Goal: Communication & Community: Answer question/provide support

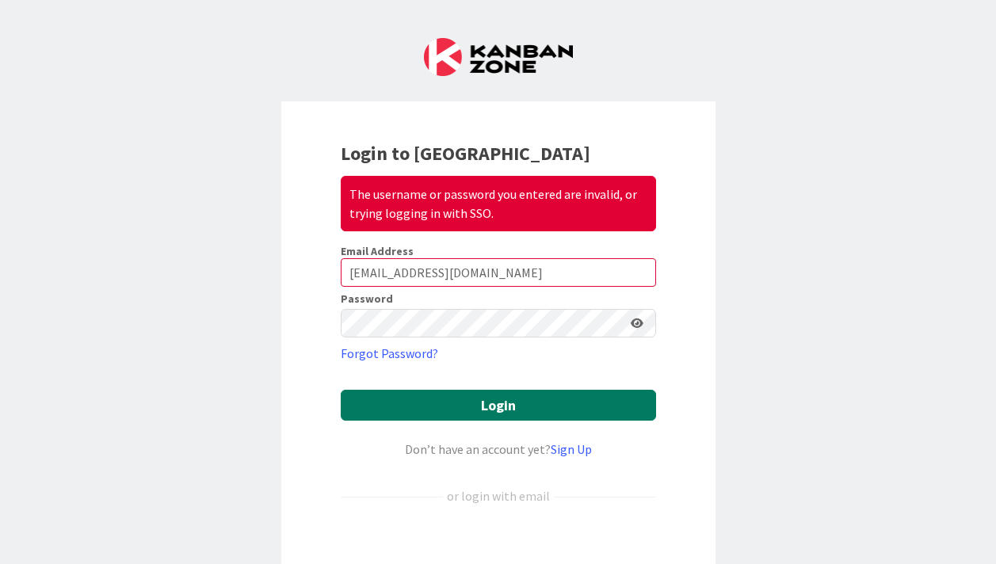
click at [517, 415] on button "Login" at bounding box center [498, 405] width 315 height 31
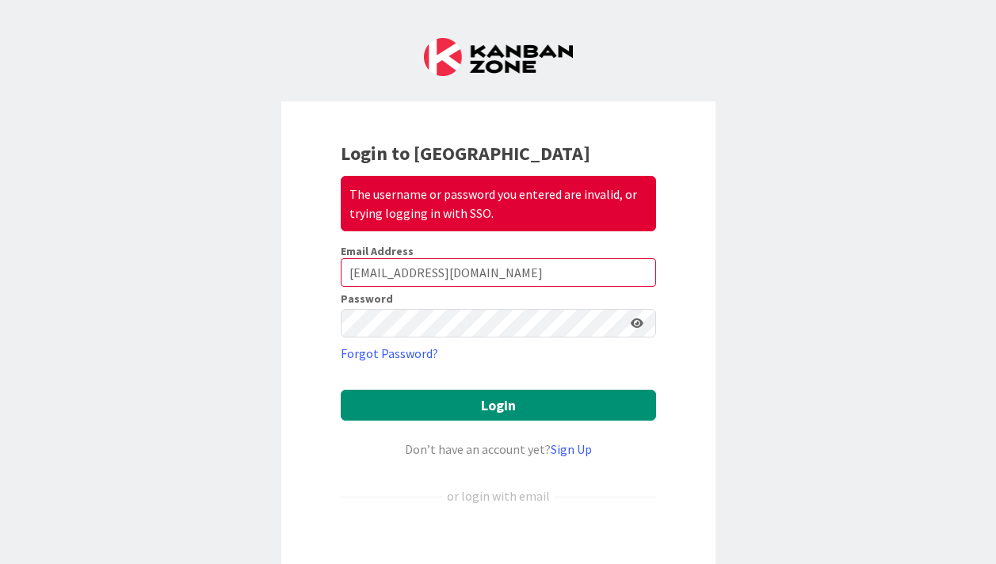
click at [534, 544] on div "Sign in with Google. Opens in new tab" at bounding box center [498, 549] width 315 height 35
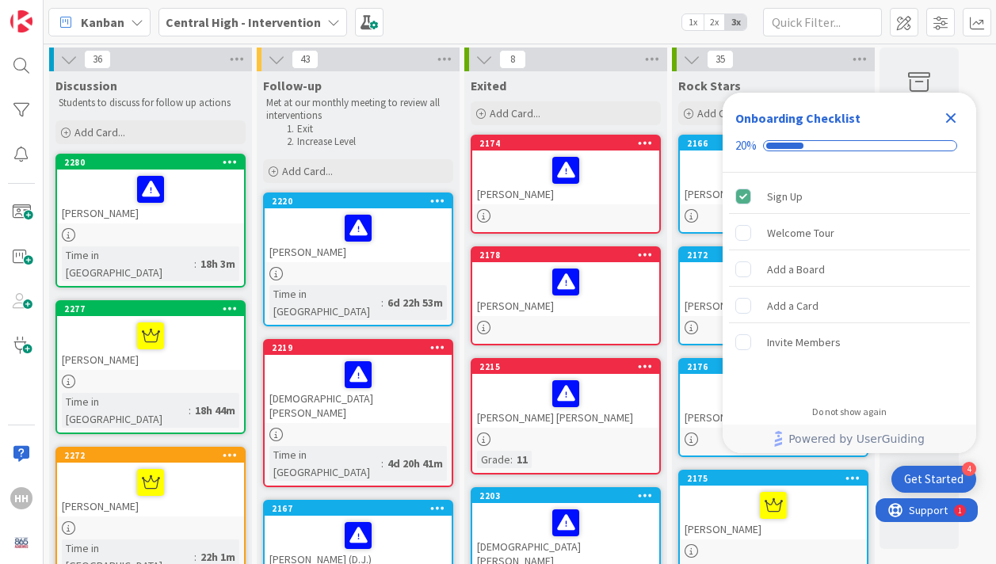
click at [952, 115] on icon "Close Checklist" at bounding box center [951, 118] width 19 height 19
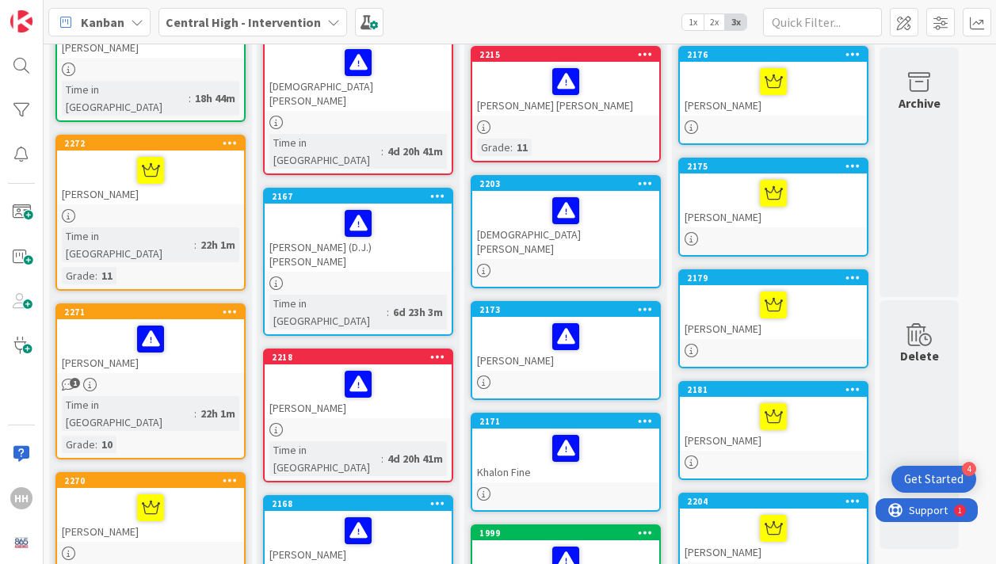
scroll to position [316, 0]
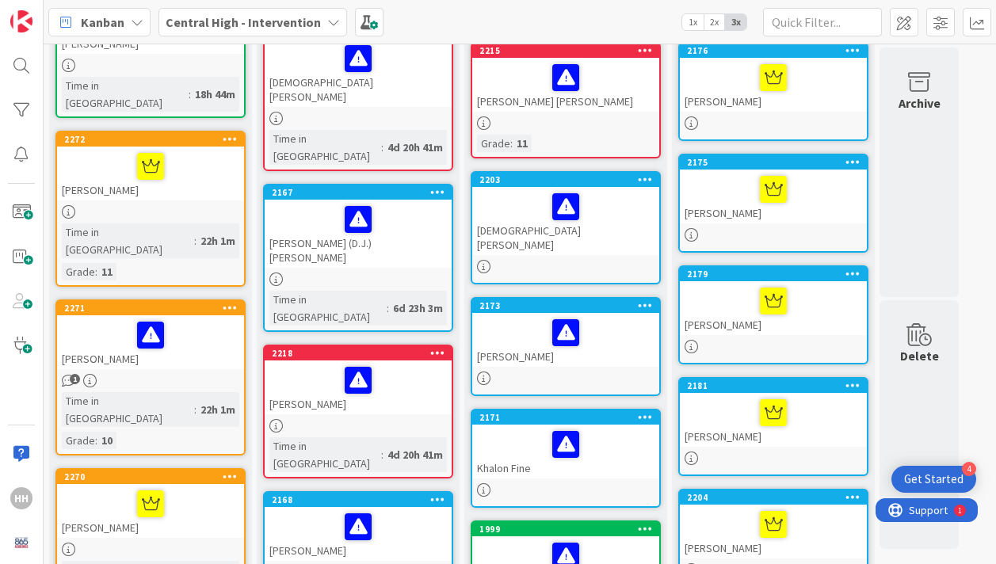
click at [67, 543] on icon at bounding box center [68, 549] width 13 height 13
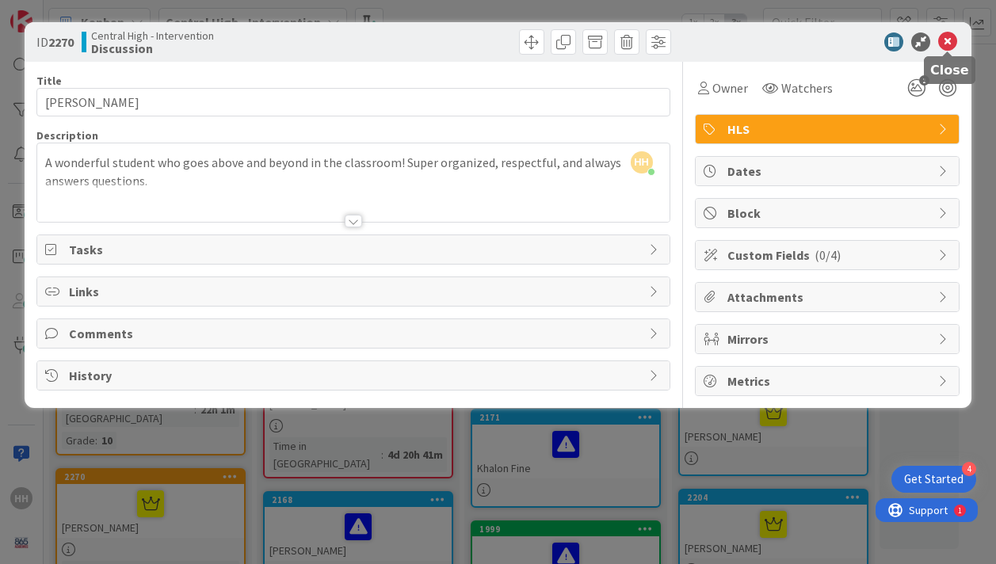
click at [946, 40] on icon at bounding box center [947, 41] width 19 height 19
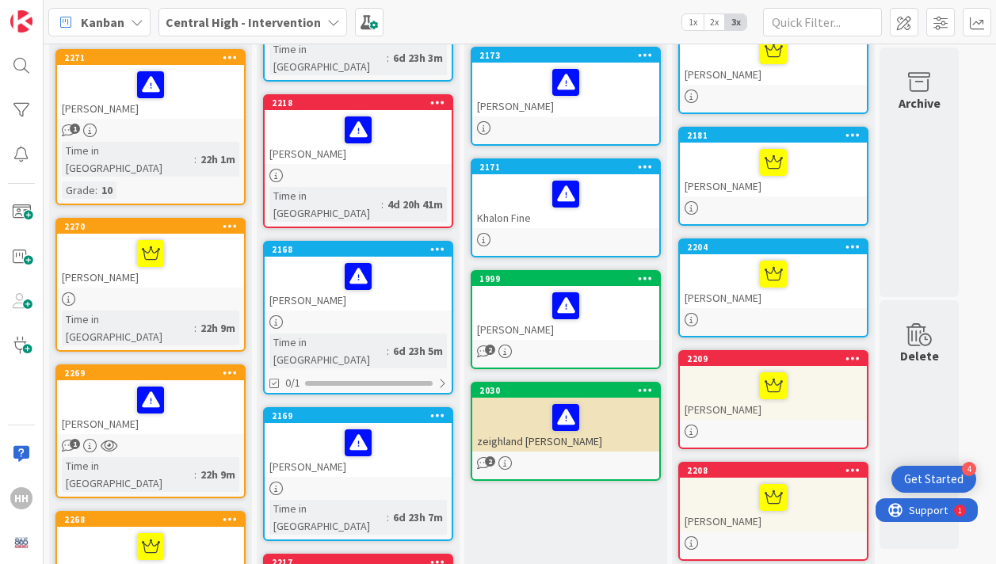
scroll to position [704, 0]
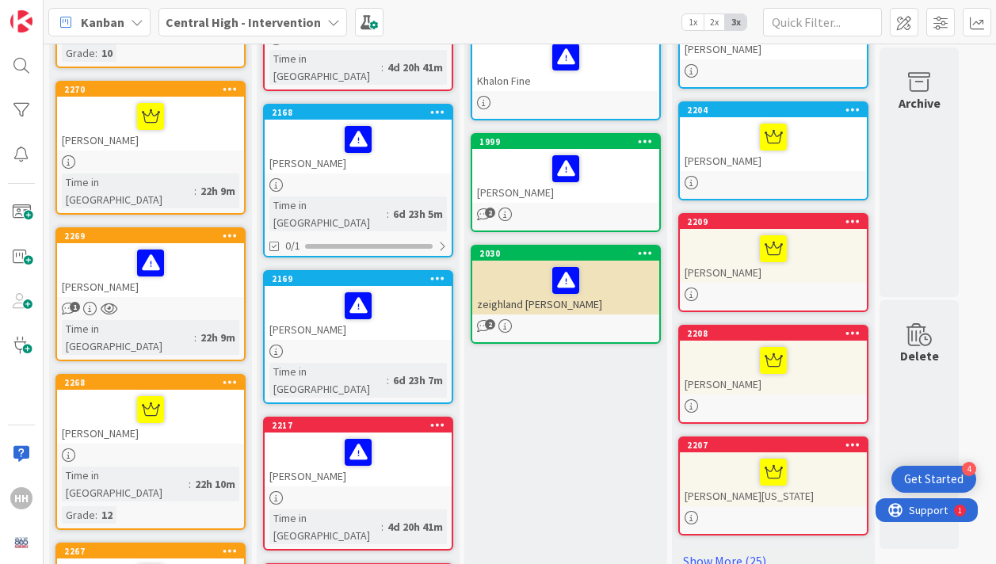
click at [72, 302] on span "1" at bounding box center [75, 307] width 10 height 10
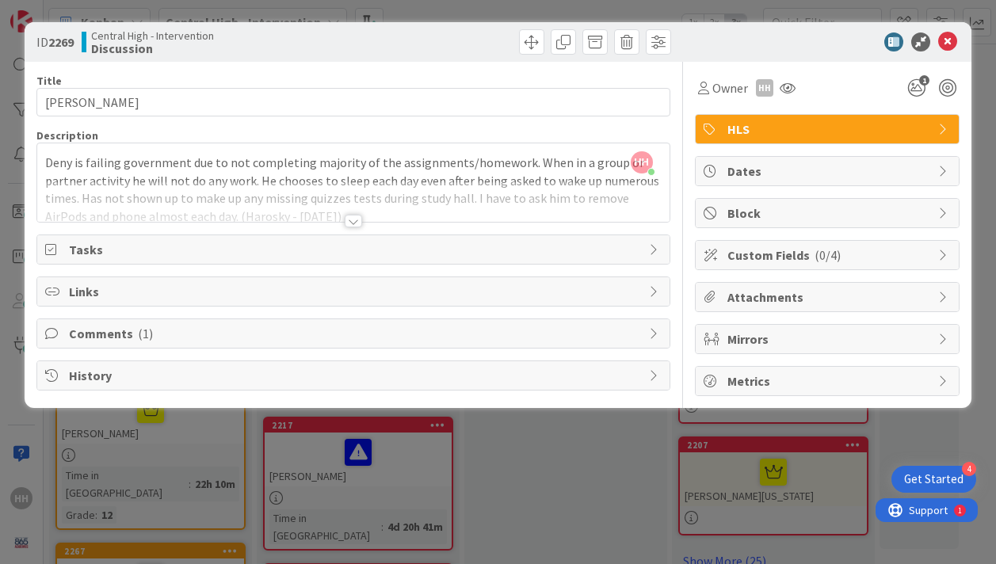
click at [351, 220] on div at bounding box center [353, 221] width 17 height 13
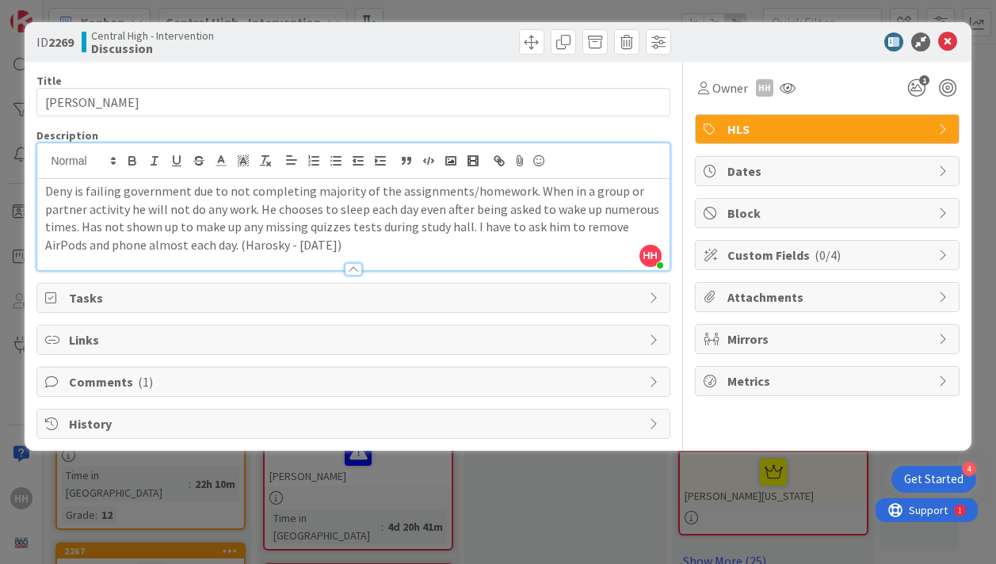
click at [186, 380] on span "Comments ( 1 )" at bounding box center [354, 382] width 571 height 19
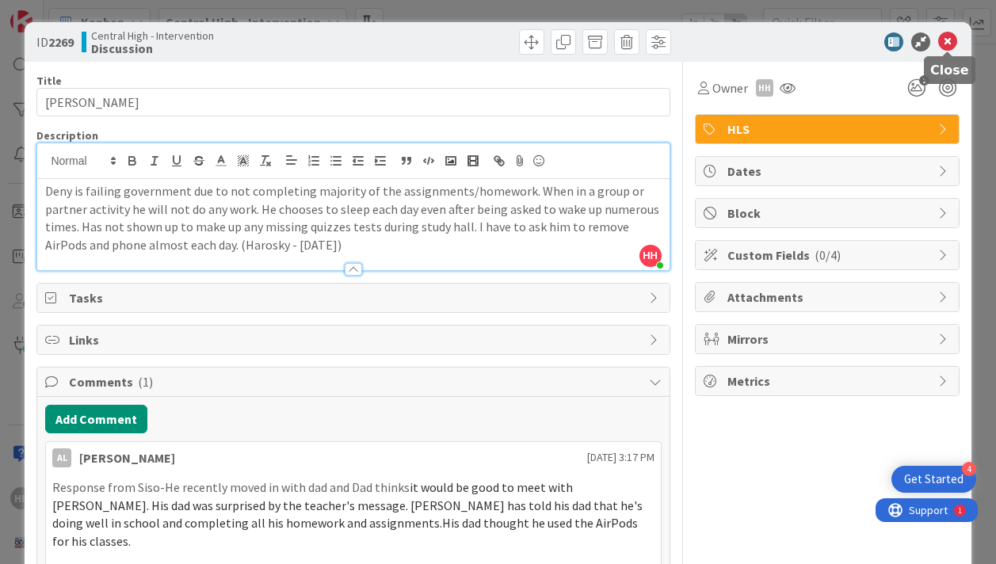
click at [946, 41] on icon at bounding box center [947, 41] width 19 height 19
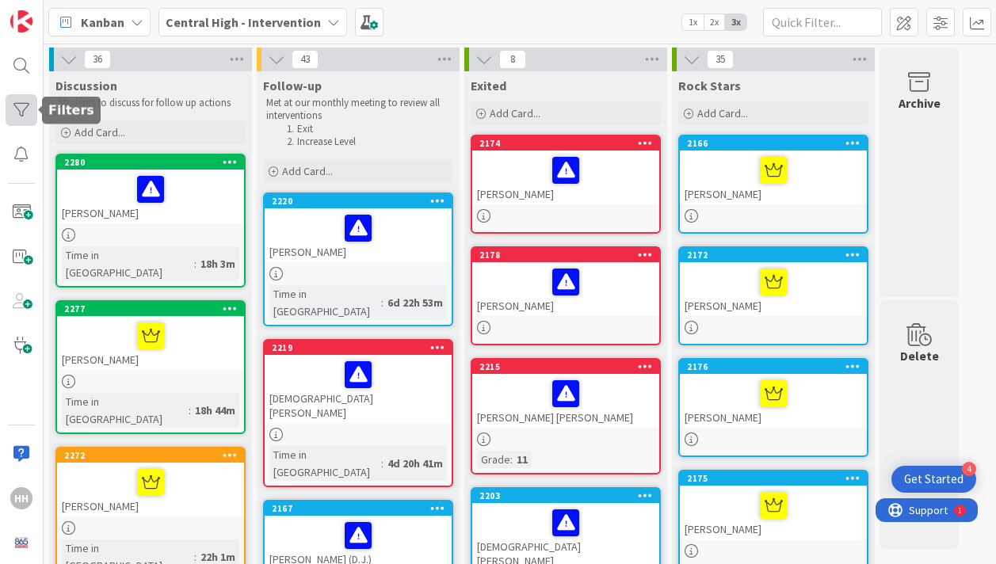
click at [23, 108] on div at bounding box center [22, 110] width 32 height 32
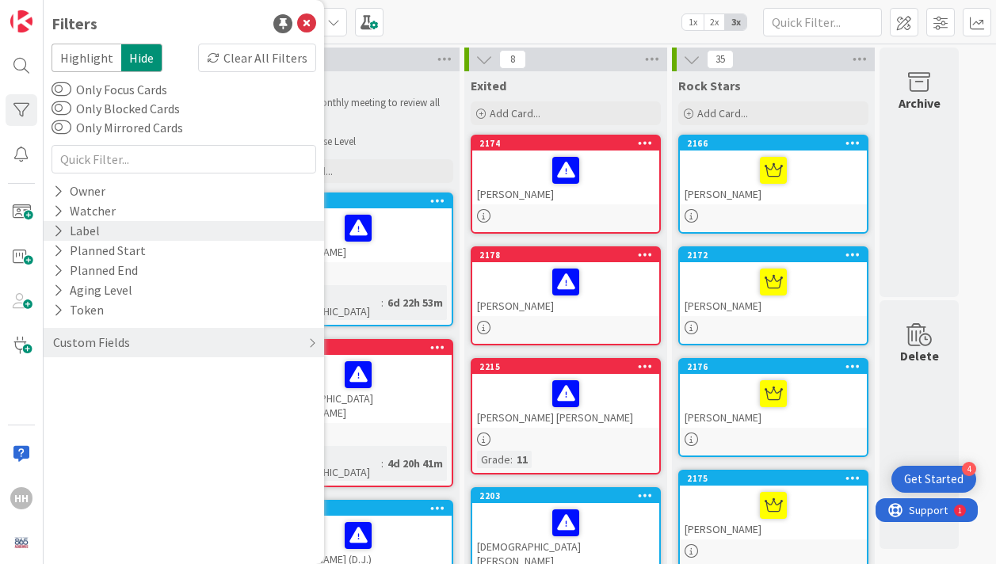
click at [63, 232] on div "Label" at bounding box center [77, 231] width 50 height 20
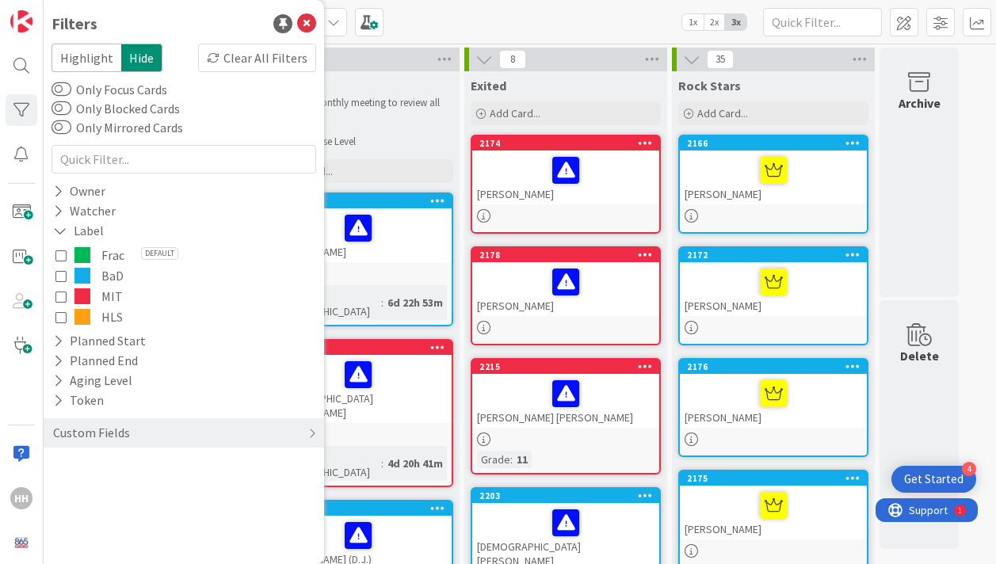
click at [61, 319] on icon at bounding box center [60, 316] width 11 height 11
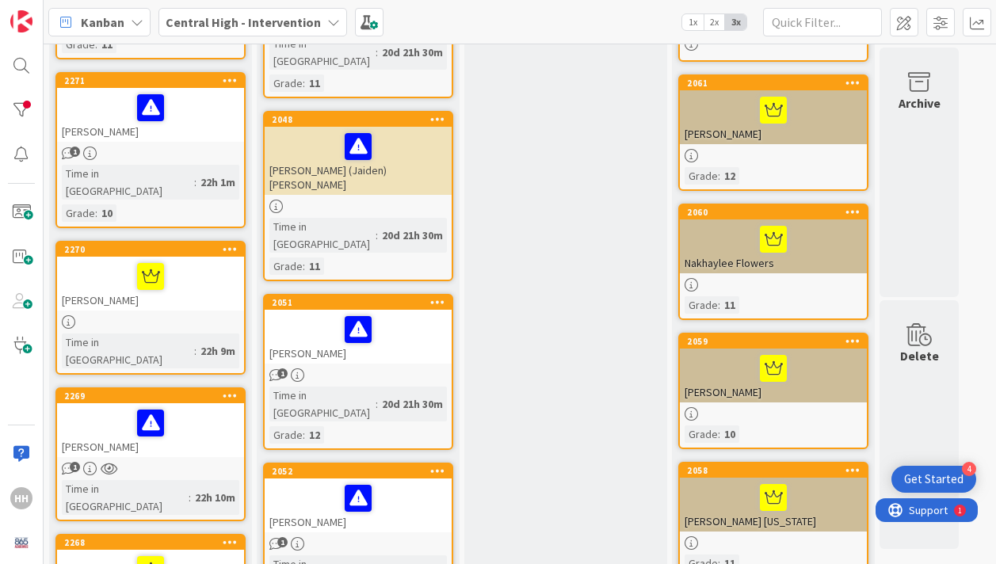
scroll to position [55, 0]
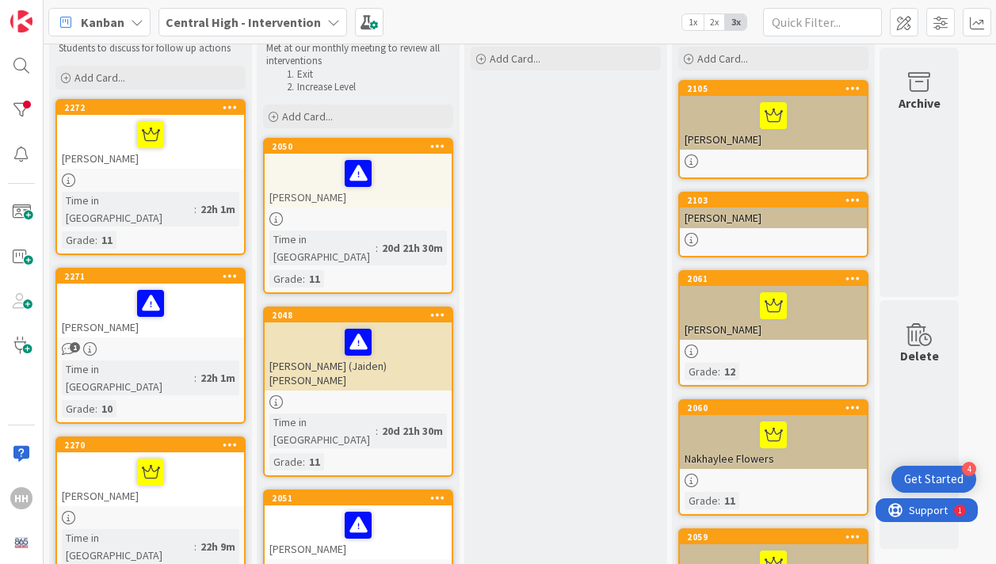
click at [201, 160] on div "[PERSON_NAME]" at bounding box center [150, 142] width 187 height 54
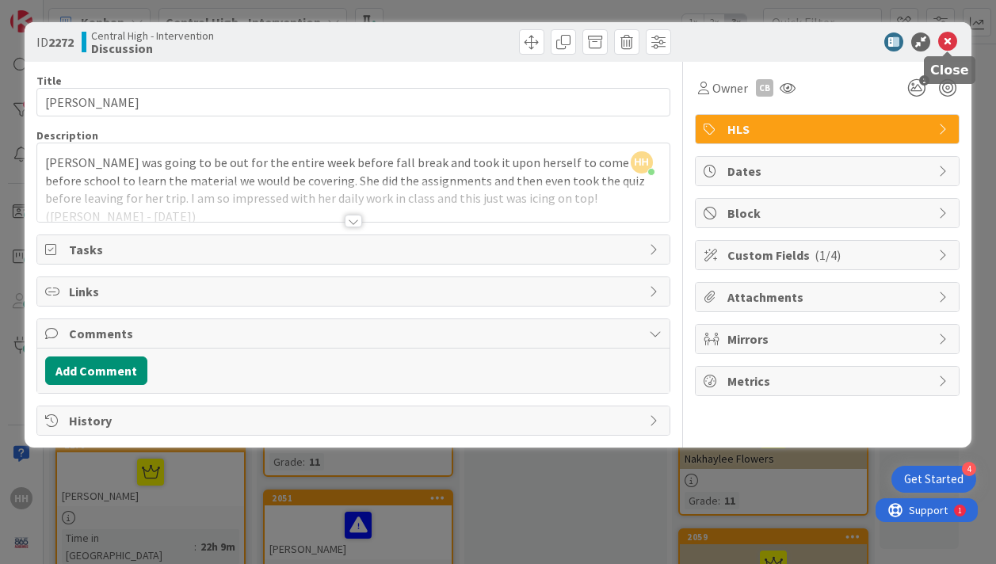
click at [955, 44] on icon at bounding box center [947, 41] width 19 height 19
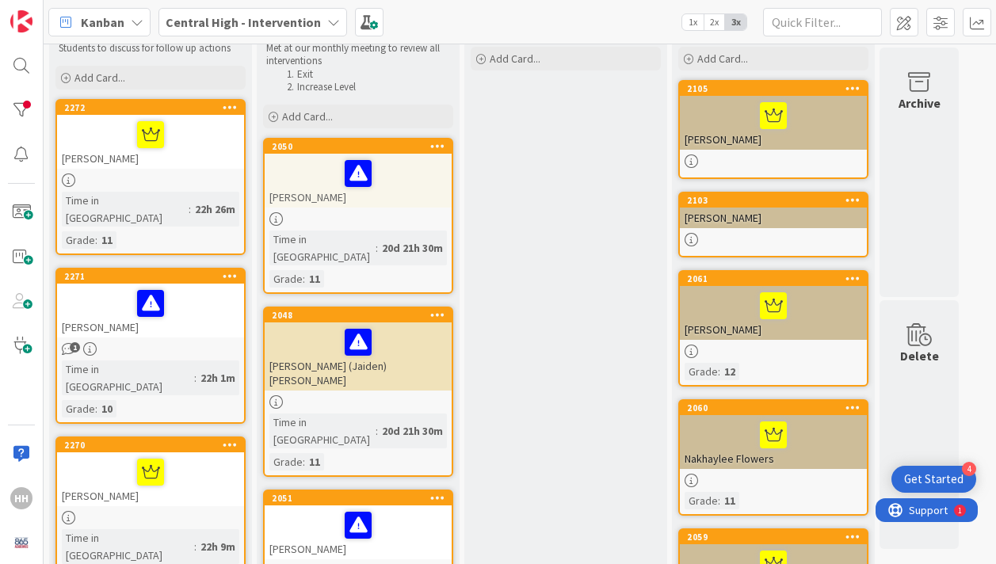
click at [212, 308] on div "[PERSON_NAME]" at bounding box center [150, 311] width 187 height 54
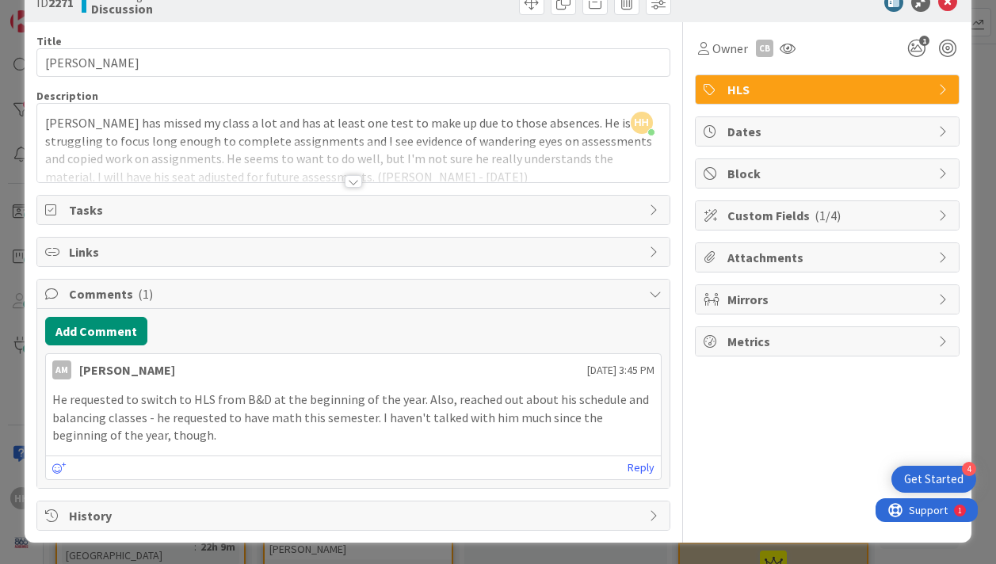
scroll to position [39, 0]
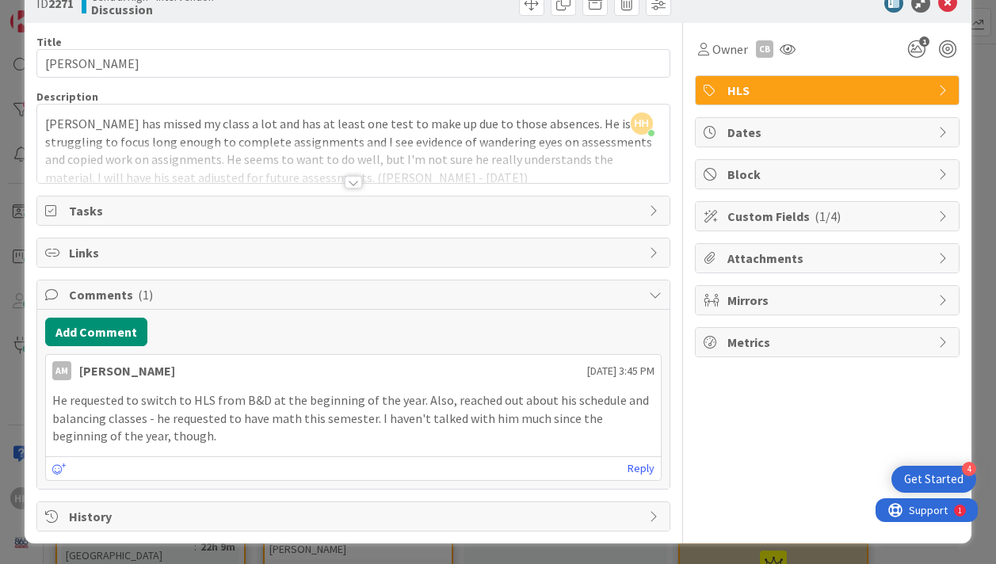
click at [352, 181] on div at bounding box center [353, 182] width 17 height 13
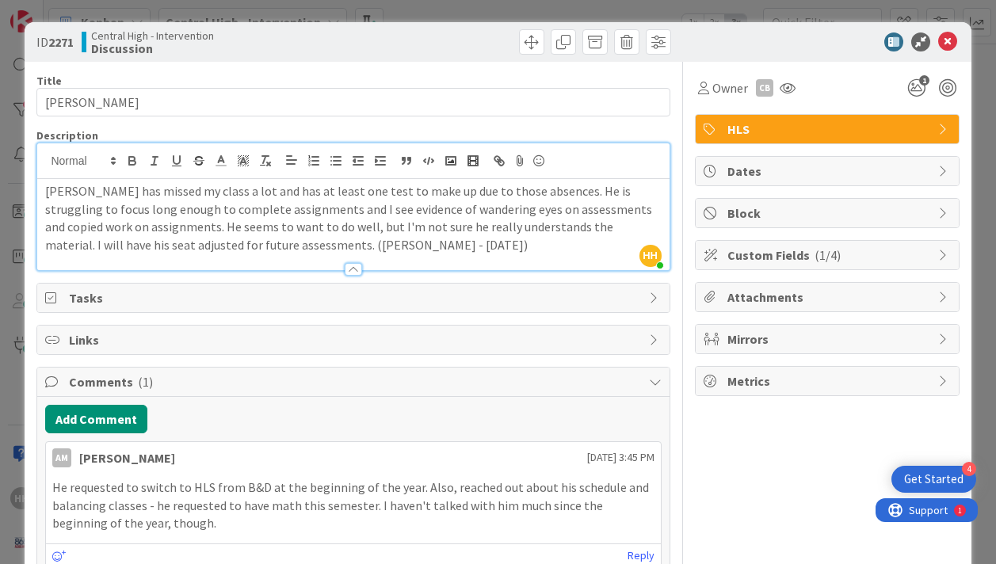
scroll to position [0, 0]
click at [946, 40] on icon at bounding box center [947, 41] width 19 height 19
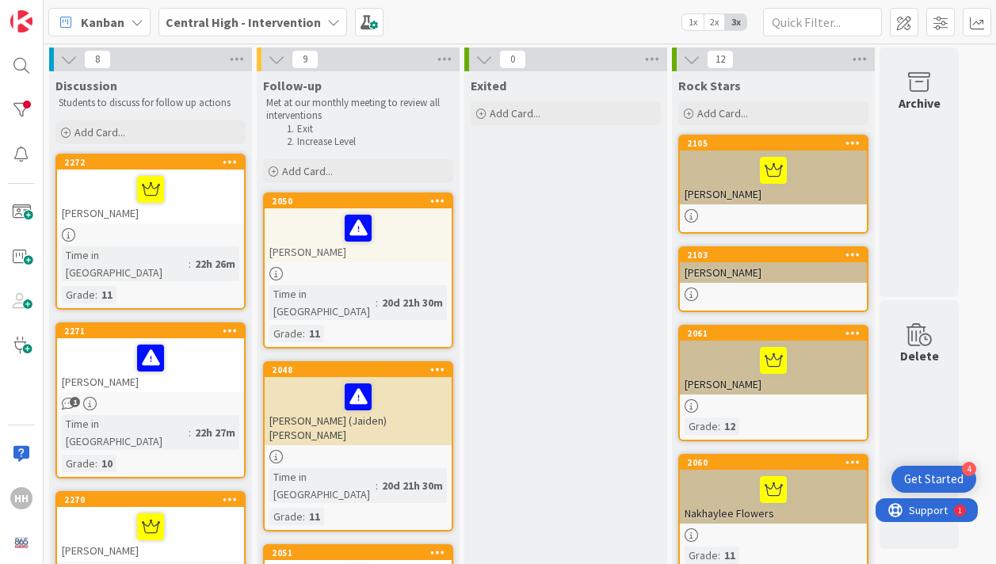
click at [201, 189] on div at bounding box center [151, 189] width 178 height 33
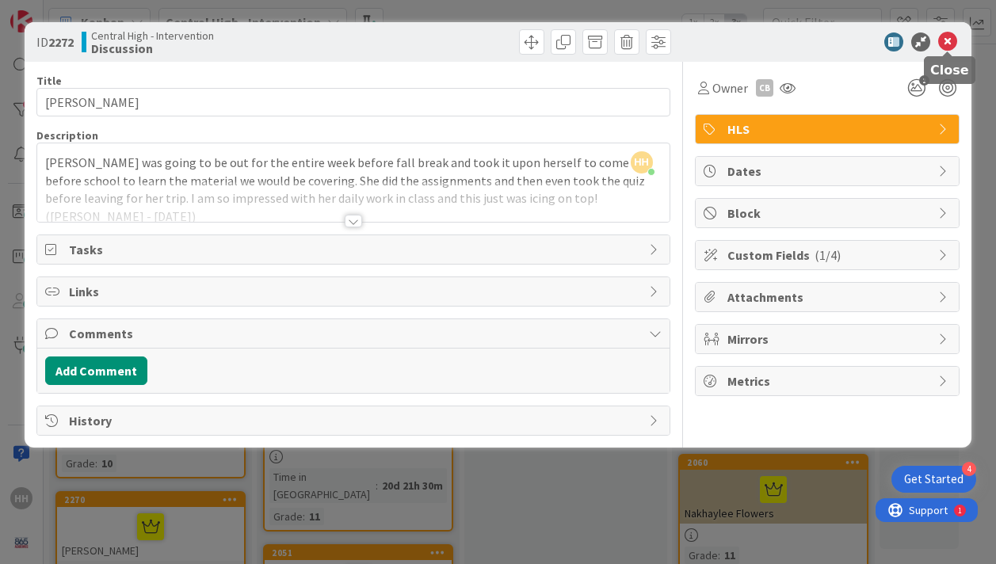
click at [945, 38] on icon at bounding box center [947, 41] width 19 height 19
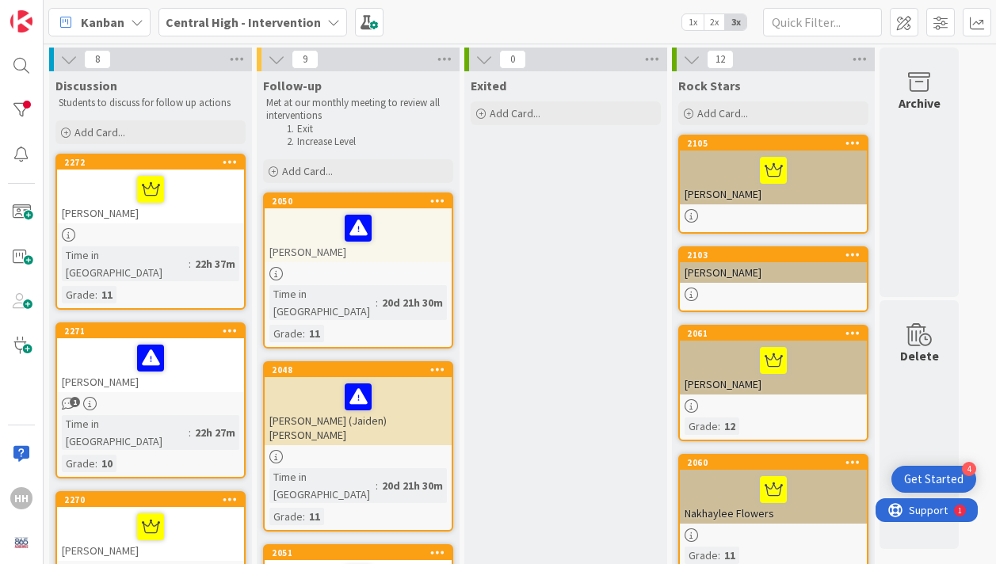
click at [230, 160] on icon at bounding box center [230, 161] width 15 height 11
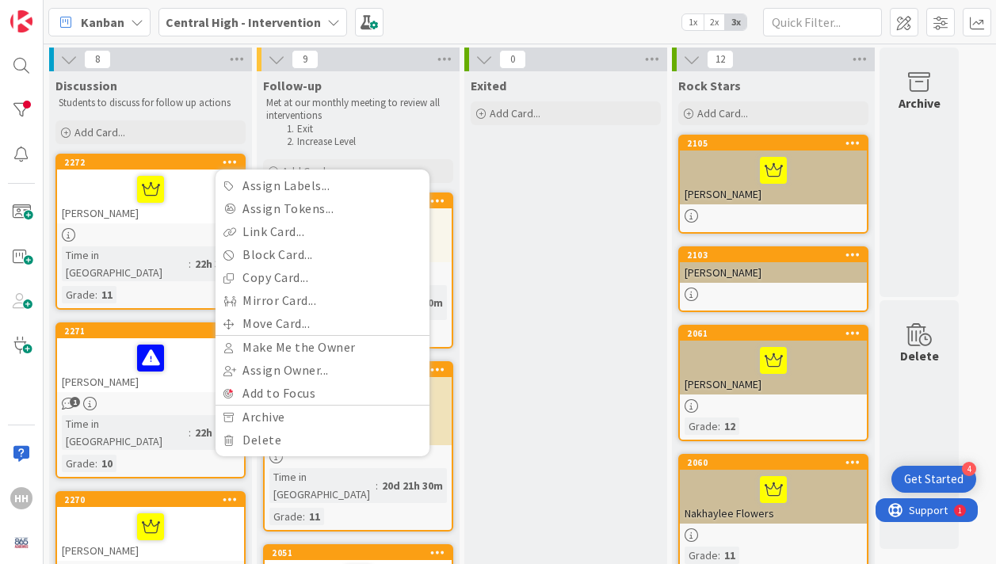
click at [187, 204] on div at bounding box center [151, 189] width 178 height 33
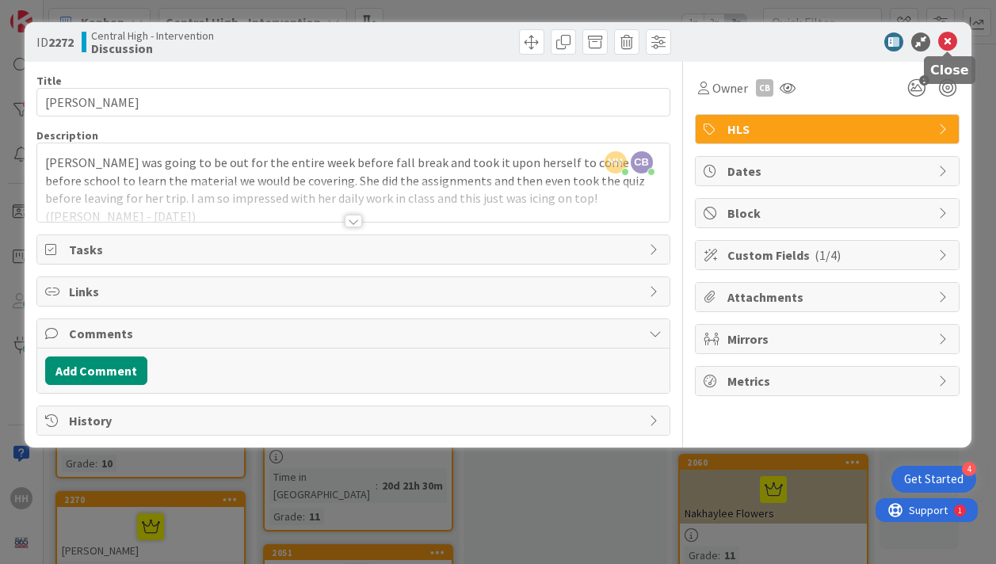
click at [946, 41] on icon at bounding box center [947, 41] width 19 height 19
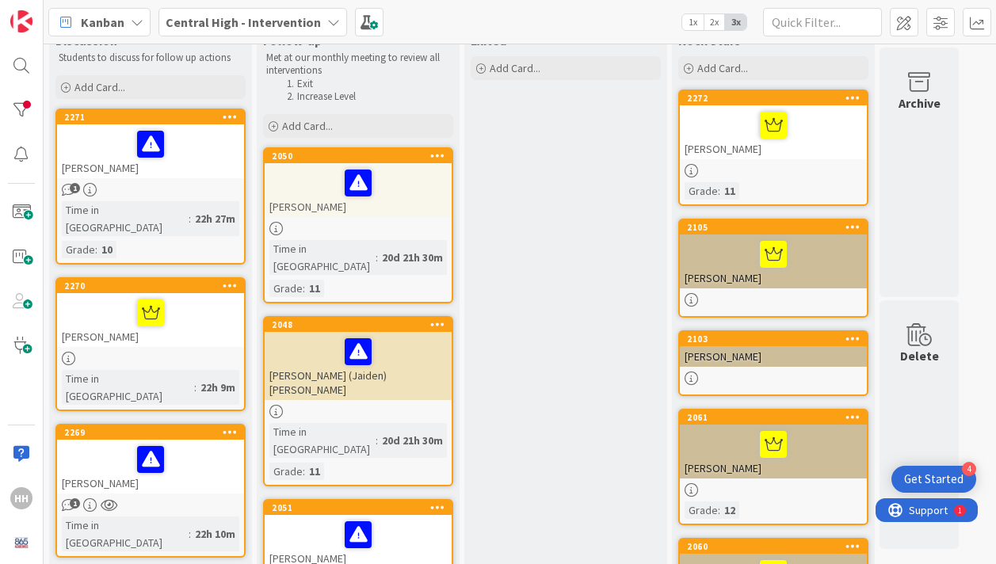
scroll to position [40, 0]
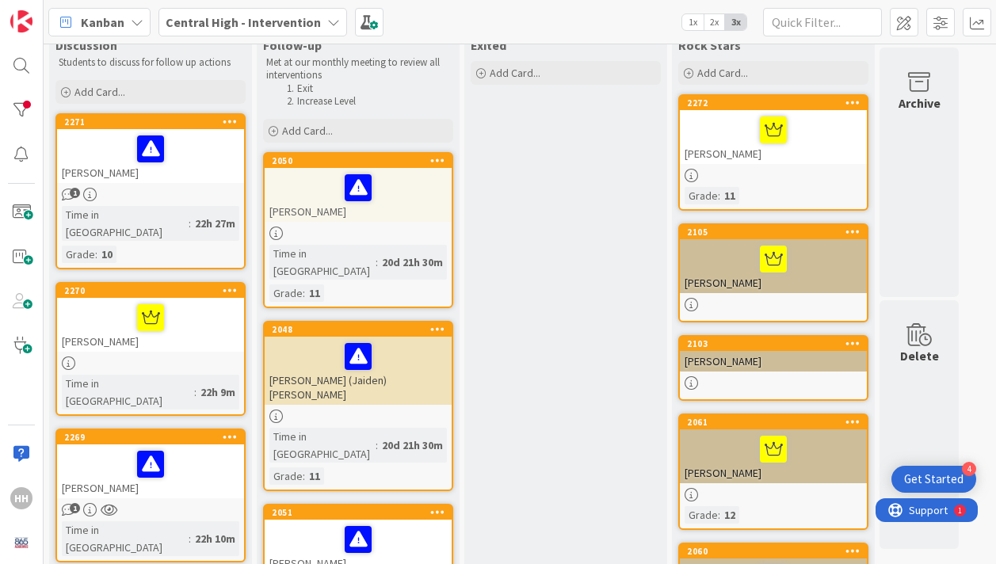
click at [204, 155] on div at bounding box center [151, 148] width 178 height 33
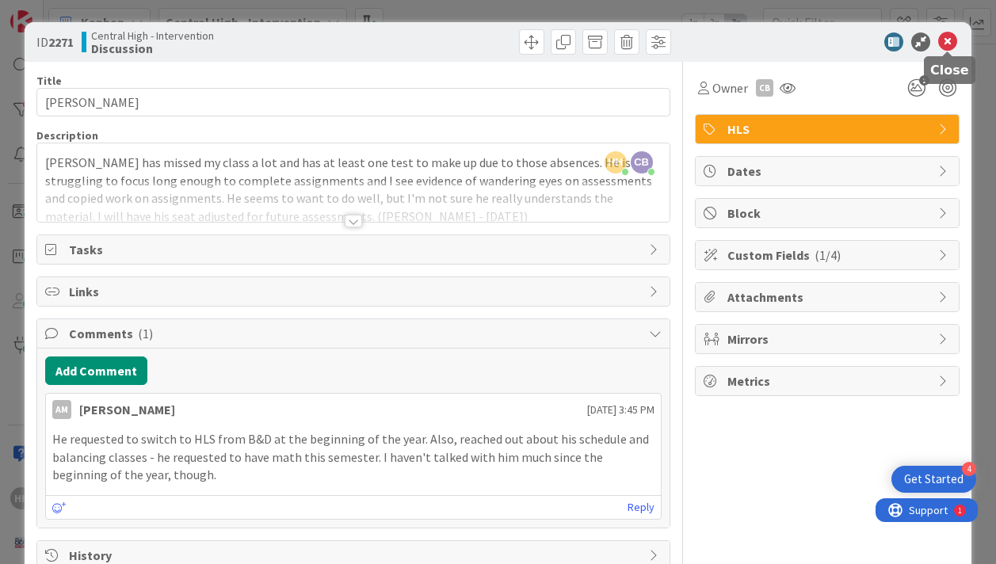
click at [947, 41] on icon at bounding box center [947, 41] width 19 height 19
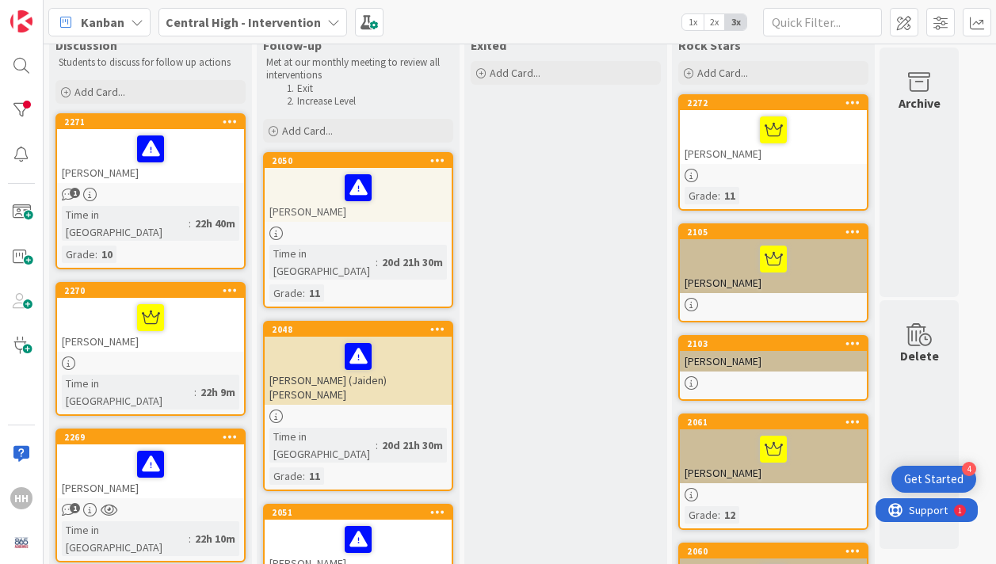
click at [185, 322] on div "[PERSON_NAME]" at bounding box center [150, 325] width 187 height 54
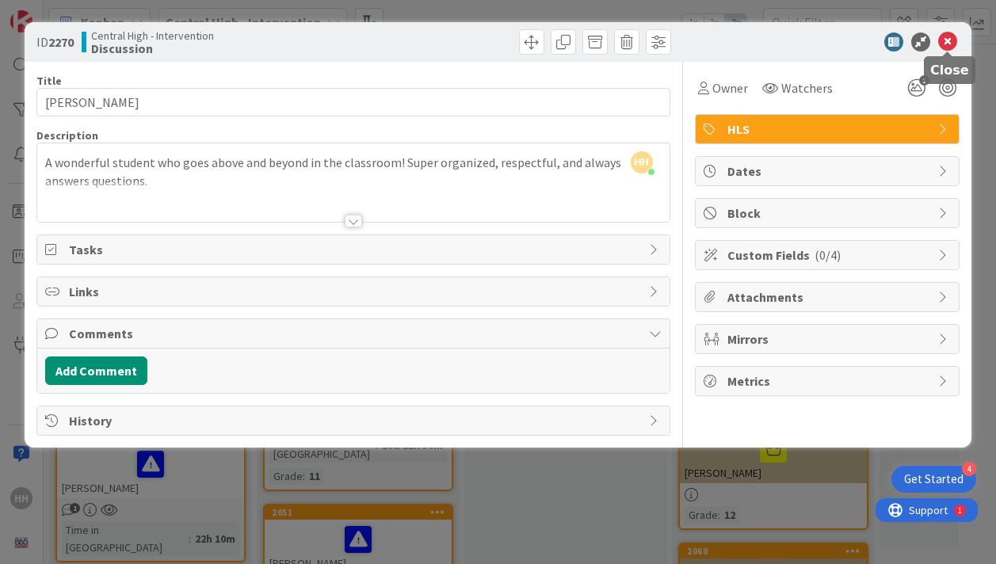
click at [946, 36] on icon at bounding box center [947, 41] width 19 height 19
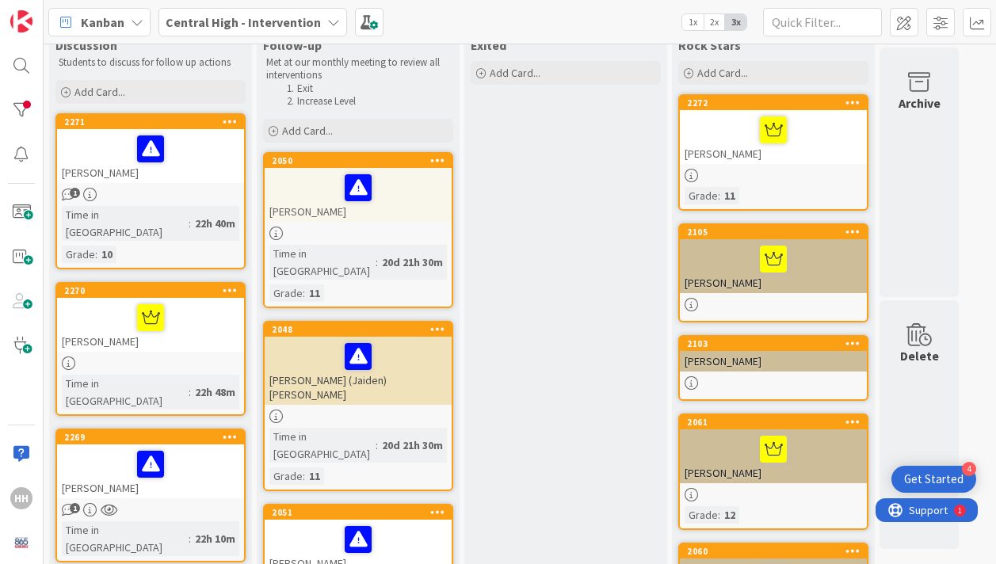
click at [205, 155] on div at bounding box center [151, 148] width 178 height 33
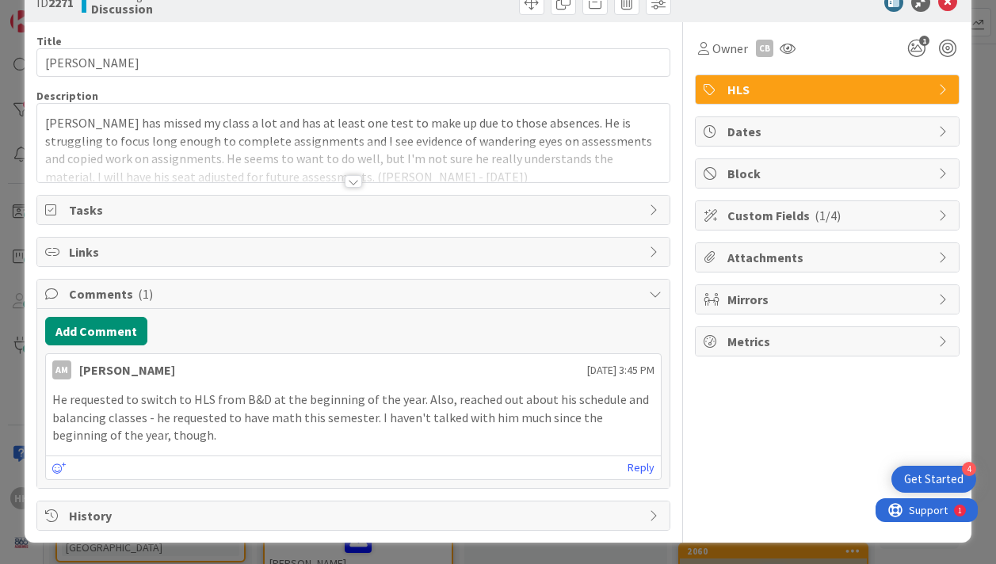
scroll to position [39, 0]
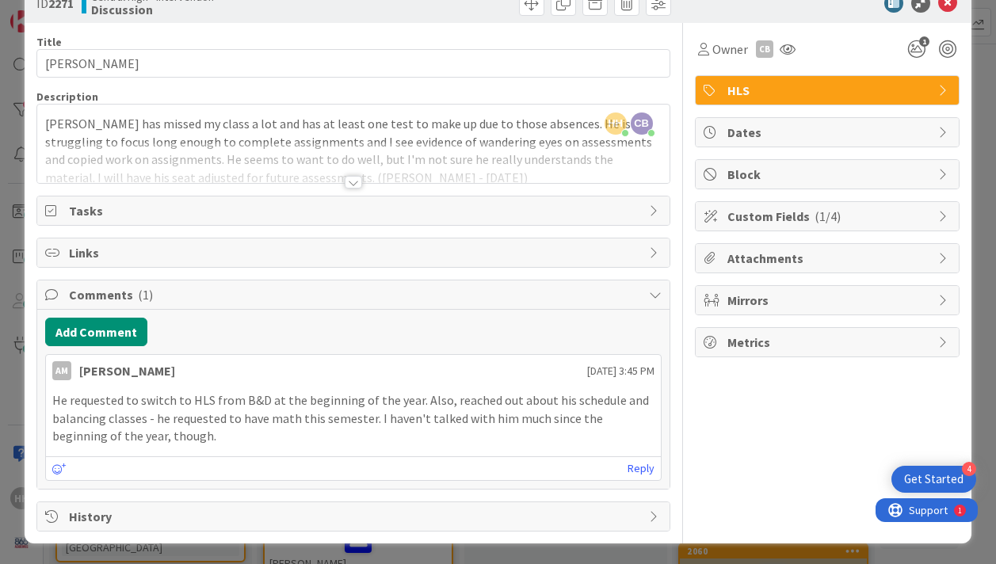
click at [155, 436] on p "He requested to switch to HLS from B&D at the beginning of the year. Also, reac…" at bounding box center [353, 419] width 602 height 54
click at [149, 434] on p "He requested to switch to HLS from B&D at the beginning of the year. Also, reac…" at bounding box center [353, 419] width 602 height 54
click at [92, 334] on button "Add Comment" at bounding box center [96, 332] width 102 height 29
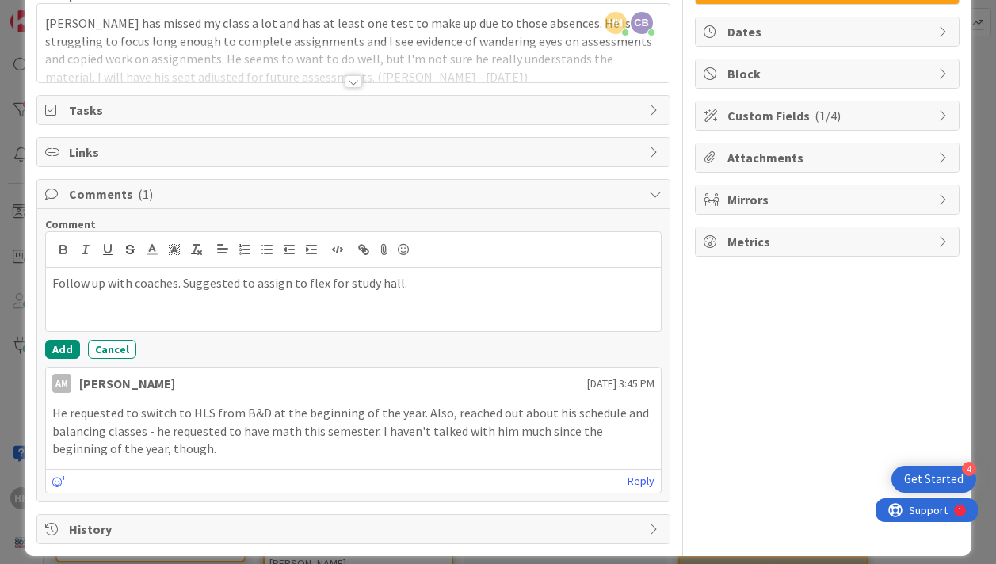
scroll to position [139, 0]
click at [62, 348] on button "Add" at bounding box center [62, 349] width 35 height 19
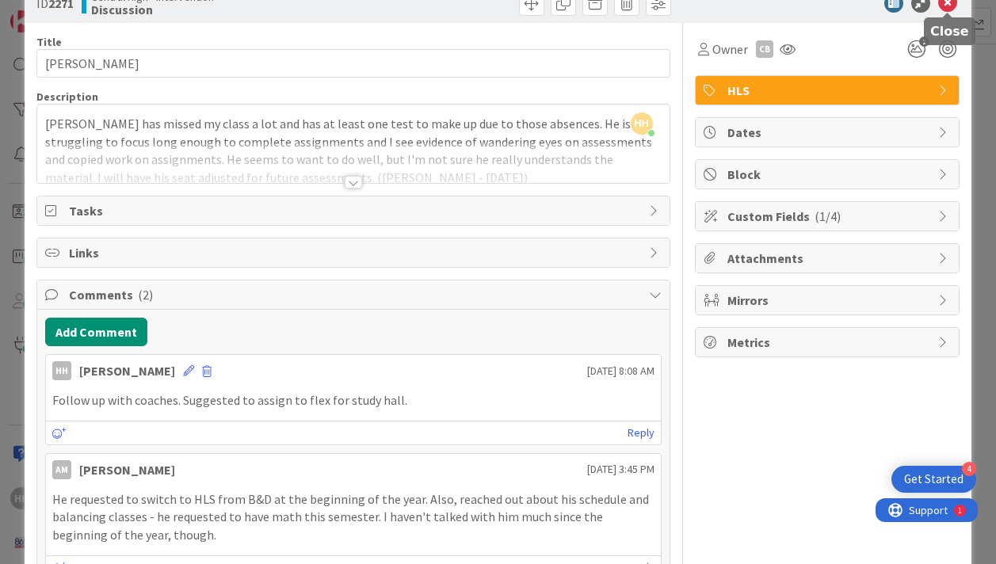
click at [949, 3] on icon at bounding box center [947, 3] width 19 height 19
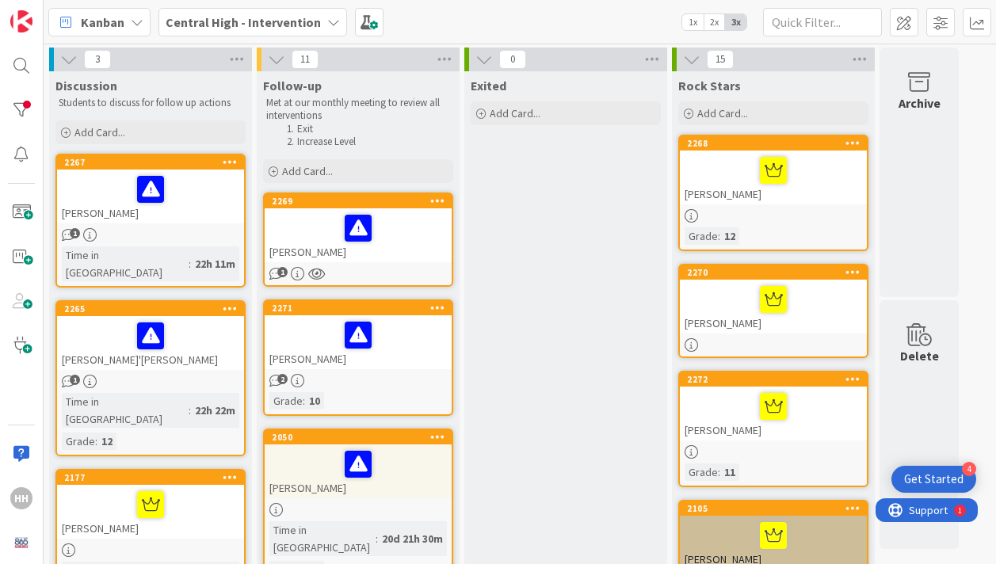
click at [188, 191] on div at bounding box center [151, 189] width 178 height 33
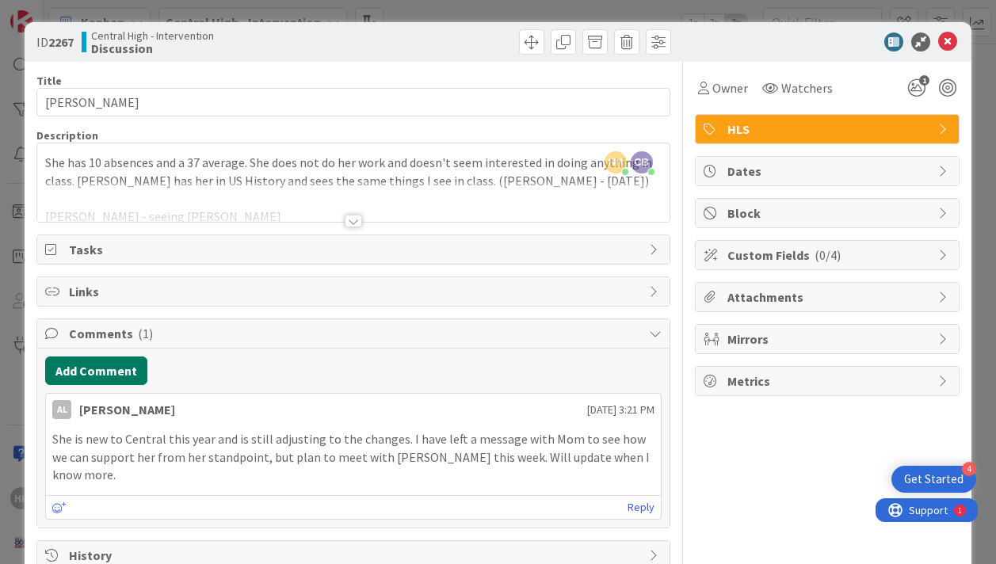
click at [109, 372] on button "Add Comment" at bounding box center [96, 371] width 102 height 29
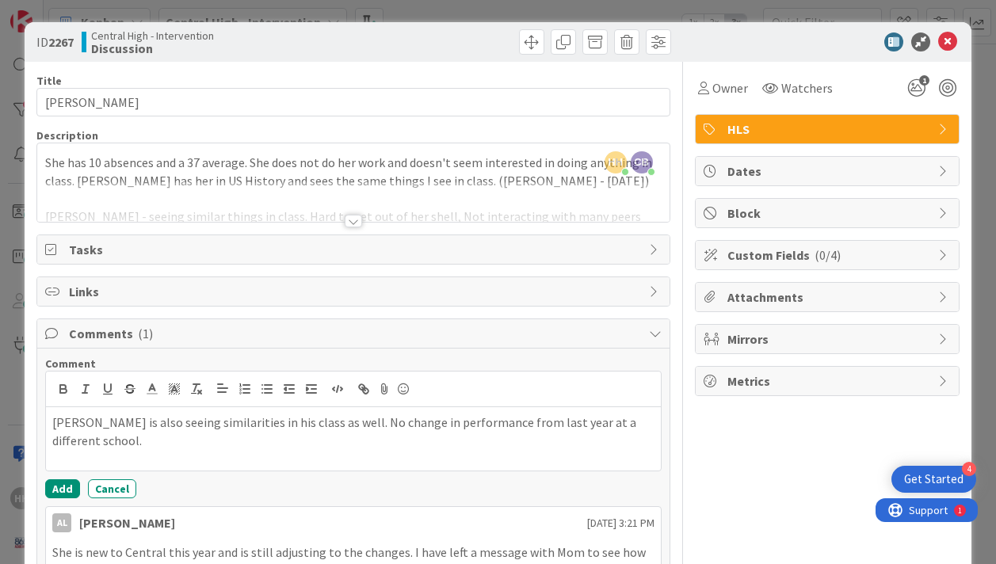
click at [365, 422] on p "[PERSON_NAME] is also seeing similarities in his class as well. No change in pe…" at bounding box center [353, 432] width 602 height 36
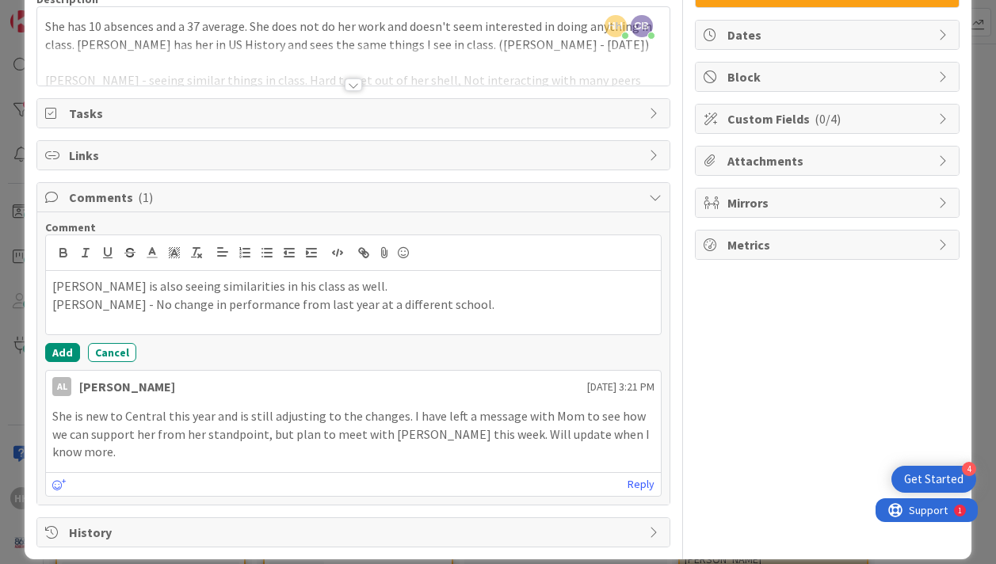
scroll to position [135, 0]
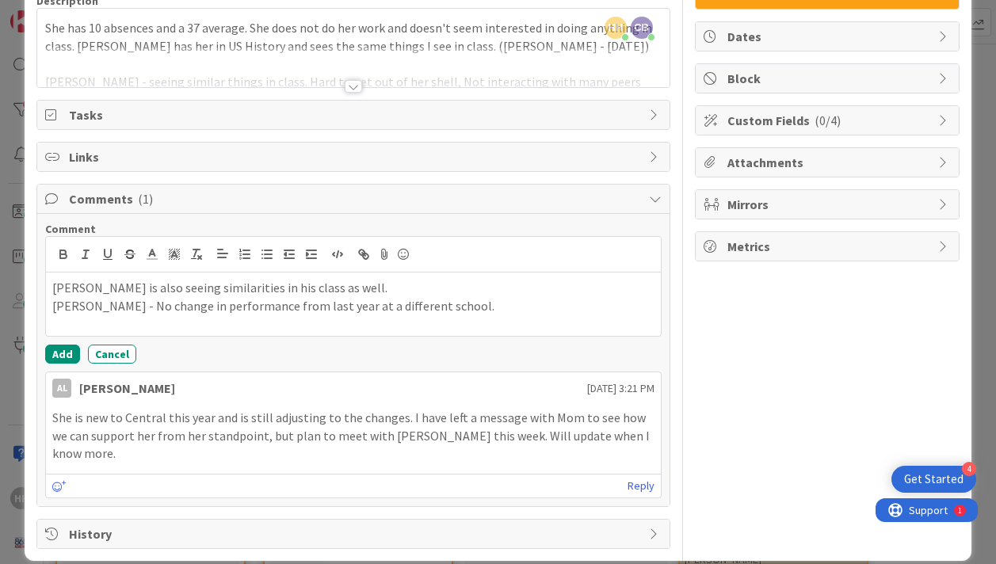
click at [455, 308] on p "[PERSON_NAME] - No change in performance from last year at a different school." at bounding box center [353, 306] width 602 height 18
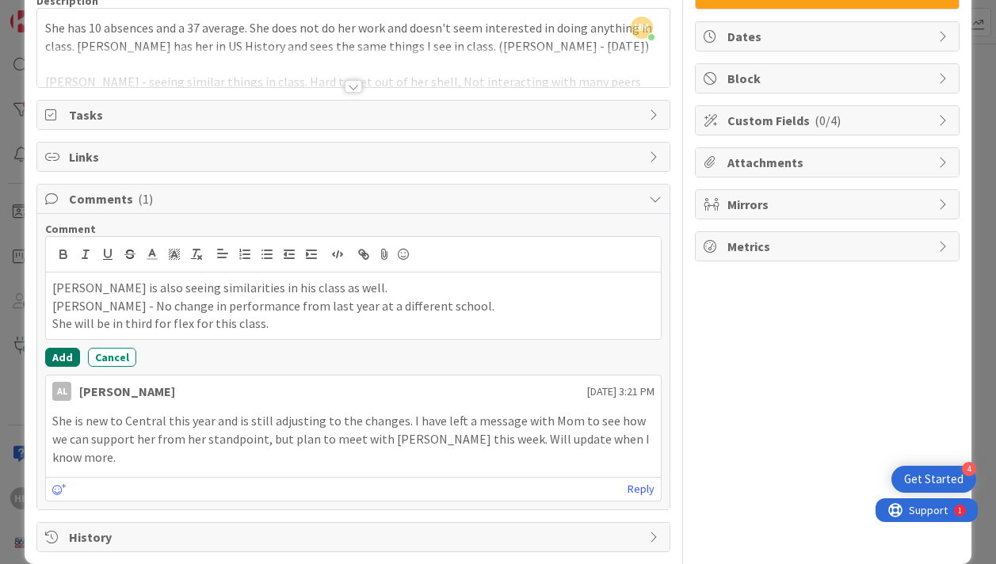
click at [64, 353] on button "Add" at bounding box center [62, 357] width 35 height 19
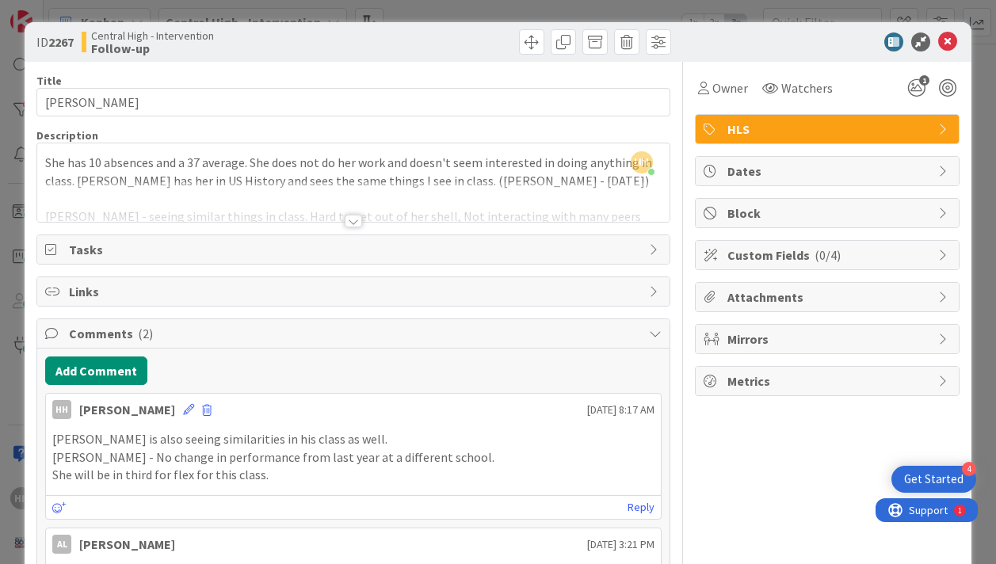
scroll to position [0, 0]
click at [950, 40] on icon at bounding box center [947, 41] width 19 height 19
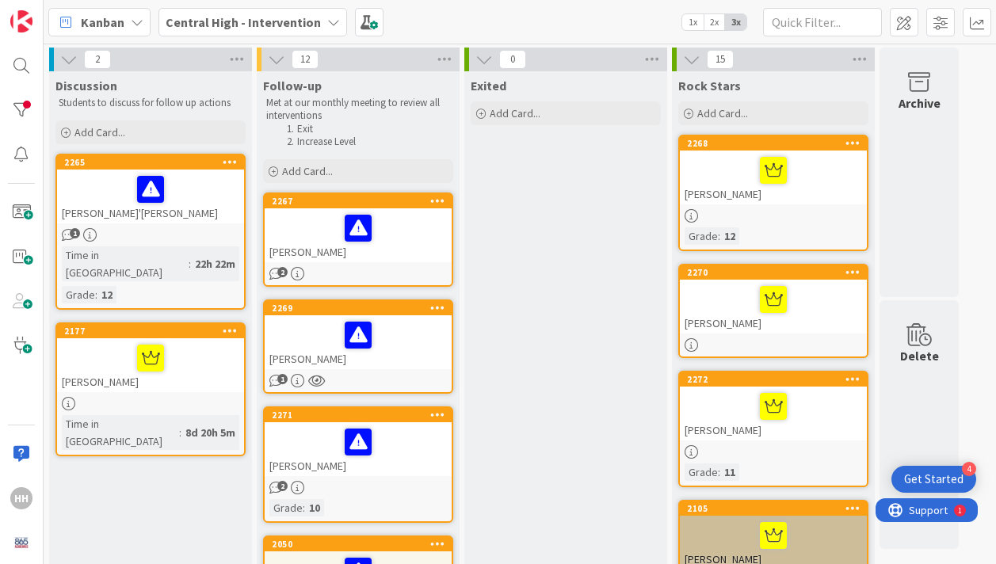
click at [194, 202] on div at bounding box center [151, 189] width 178 height 33
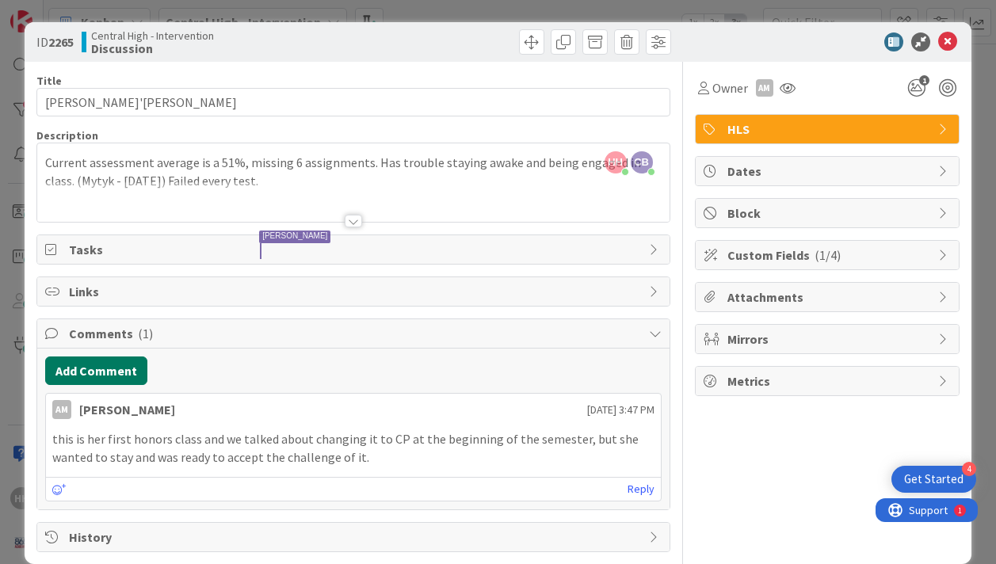
click at [100, 371] on button "Add Comment" at bounding box center [96, 371] width 102 height 29
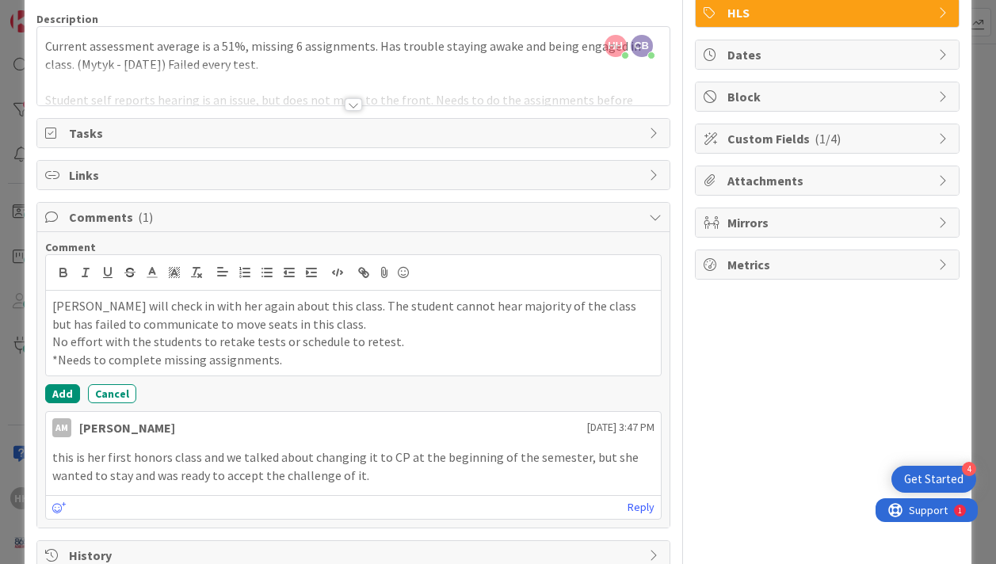
scroll to position [115, 0]
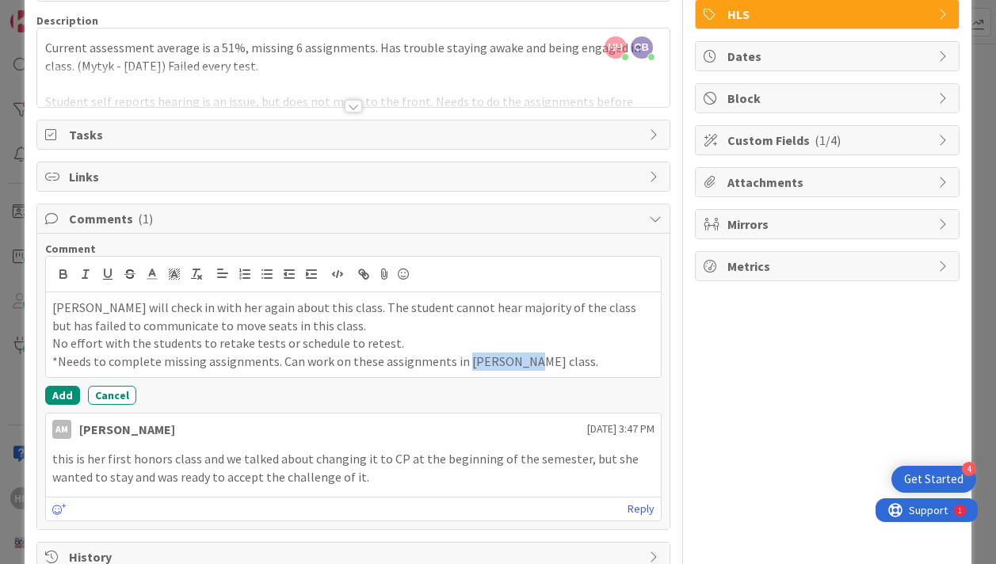
drag, startPoint x: 518, startPoint y: 360, endPoint x: 457, endPoint y: 359, distance: 61.0
click at [457, 359] on p "*Needs to complete missing assignments. Can work on these assignments in [PERSO…" at bounding box center [353, 362] width 602 height 18
click at [557, 360] on p "*Needs to complete missing assignments. Can work on these assignments in anothe…" at bounding box center [353, 362] width 602 height 18
drag, startPoint x: 560, startPoint y: 361, endPoint x: 277, endPoint y: 361, distance: 283.0
click at [277, 361] on p "*Needs to complete missing assignments. Can work on these assignments in anothe…" at bounding box center [353, 362] width 602 height 18
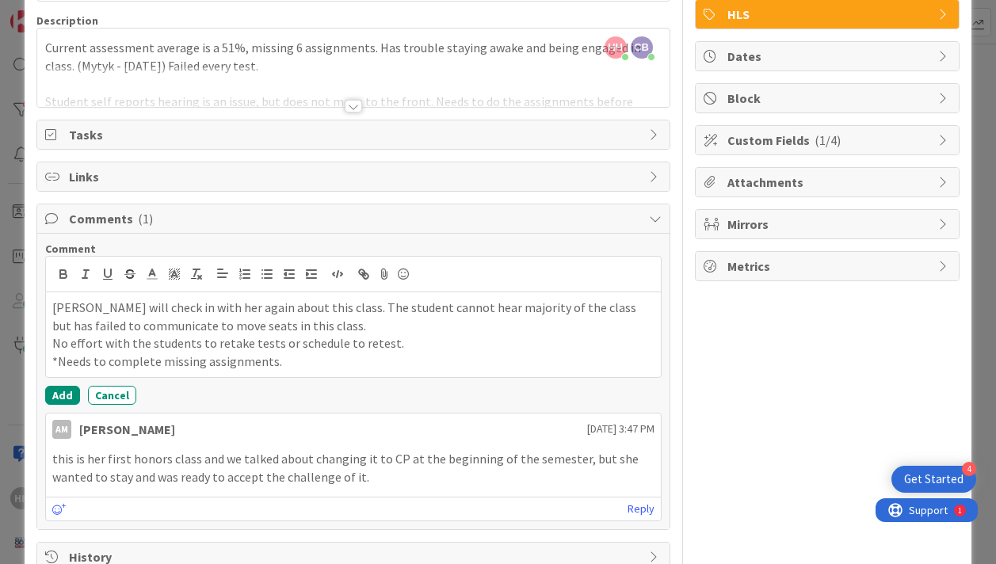
click at [322, 327] on p "[PERSON_NAME] will check in with her again about this class. The student cannot…" at bounding box center [353, 317] width 602 height 36
click at [192, 343] on p "No effort with the students to retake tests or schedule to retest." at bounding box center [353, 343] width 602 height 18
click at [396, 344] on p "No effort with the student to retake tests or schedule to retest." at bounding box center [353, 343] width 602 height 18
click at [296, 361] on p "*Needs to complete missing assignments." at bounding box center [353, 362] width 602 height 18
click at [347, 308] on p "[PERSON_NAME] will check in with her again about this class. The student cannot…" at bounding box center [353, 317] width 602 height 36
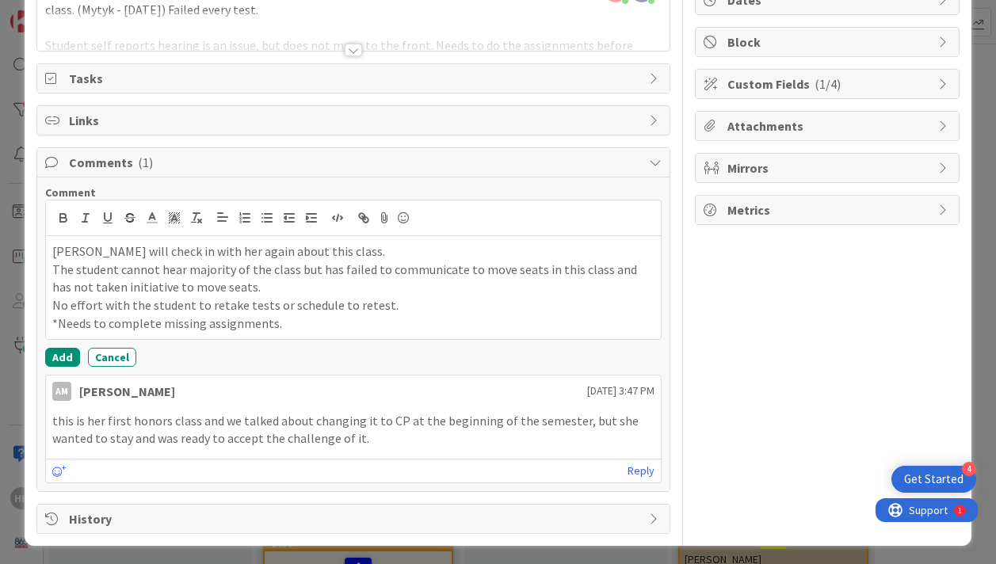
scroll to position [96, 0]
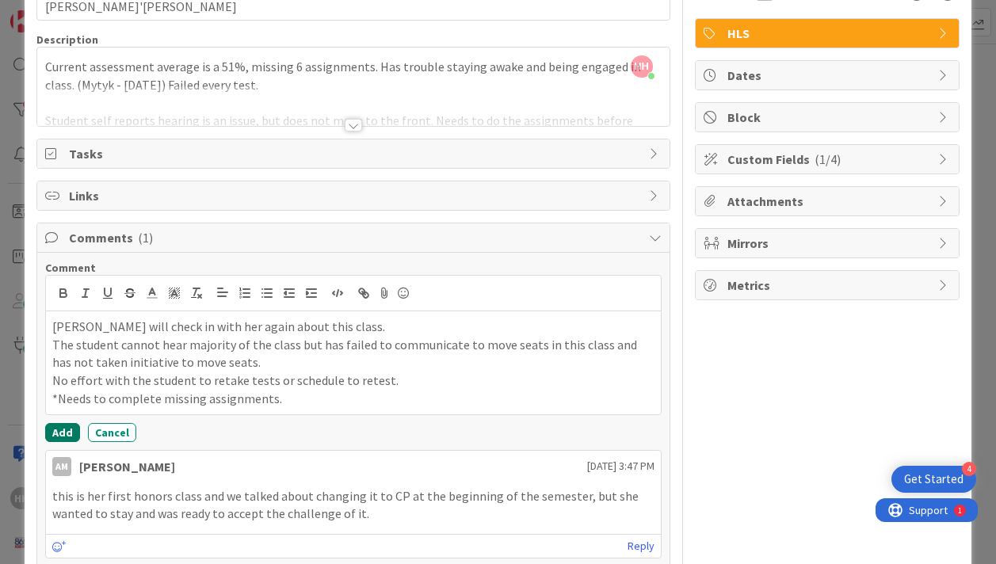
click at [63, 428] on button "Add" at bounding box center [62, 432] width 35 height 19
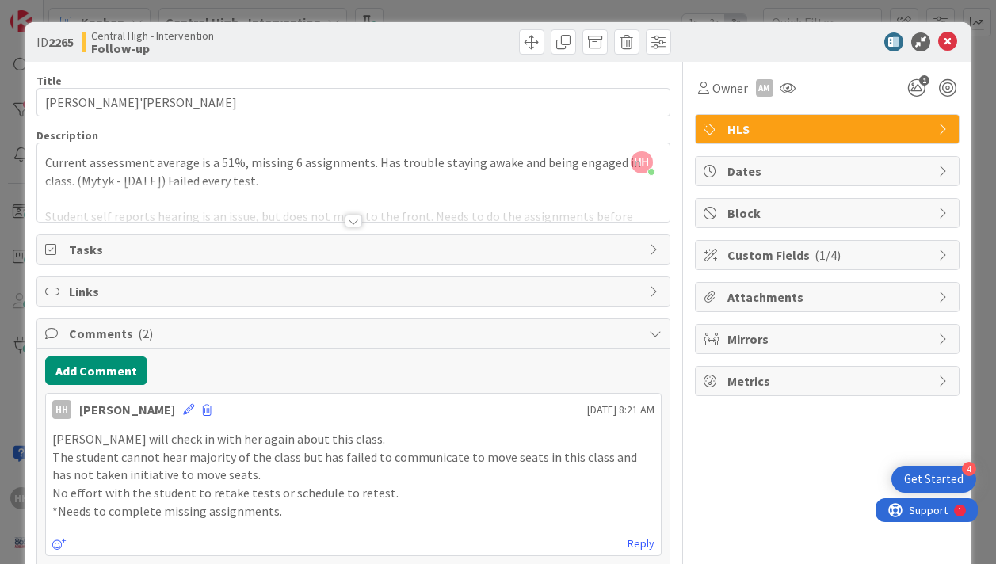
scroll to position [0, 0]
click at [947, 39] on icon at bounding box center [947, 41] width 19 height 19
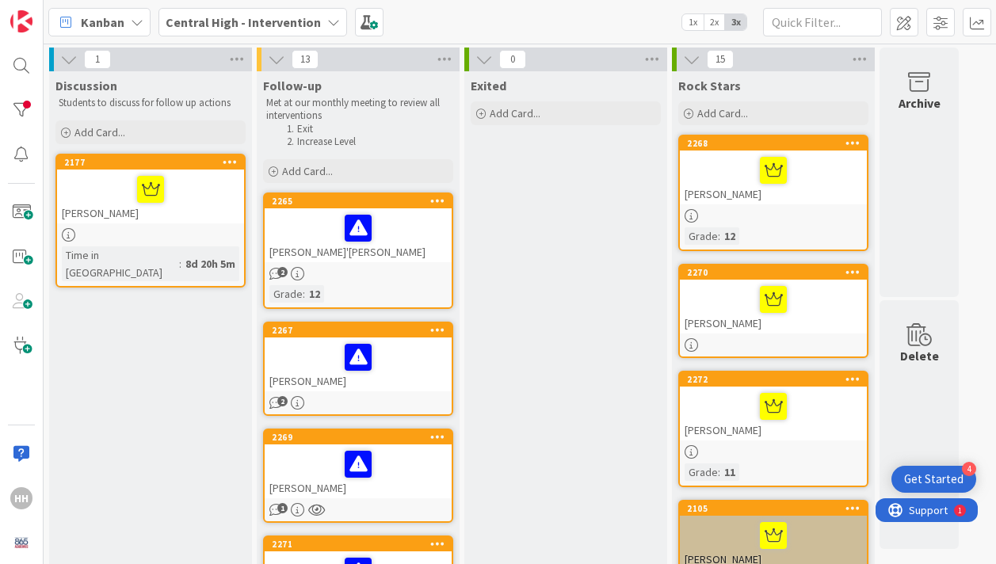
click at [806, 191] on div "[PERSON_NAME]" at bounding box center [773, 178] width 187 height 54
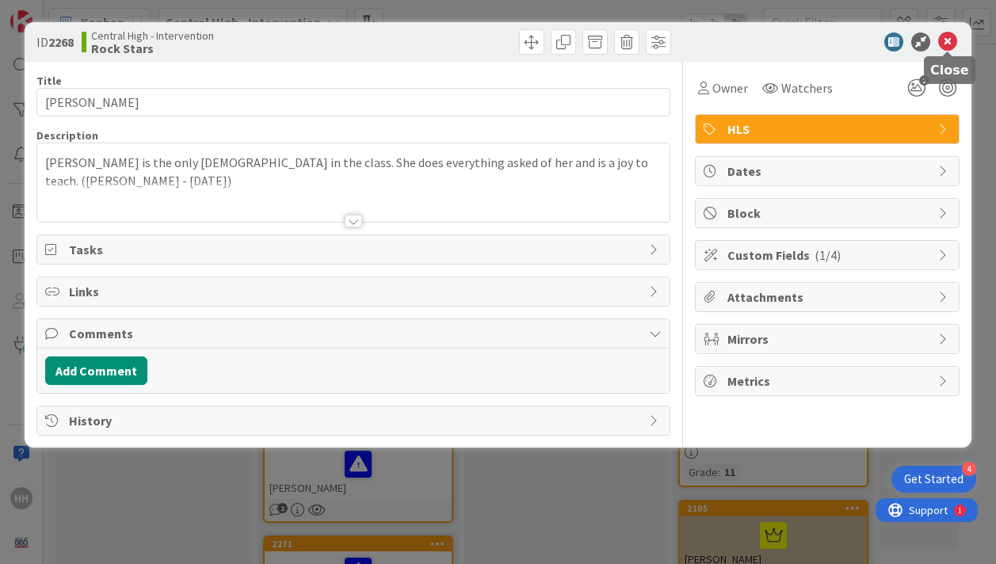
click at [948, 40] on icon at bounding box center [947, 41] width 19 height 19
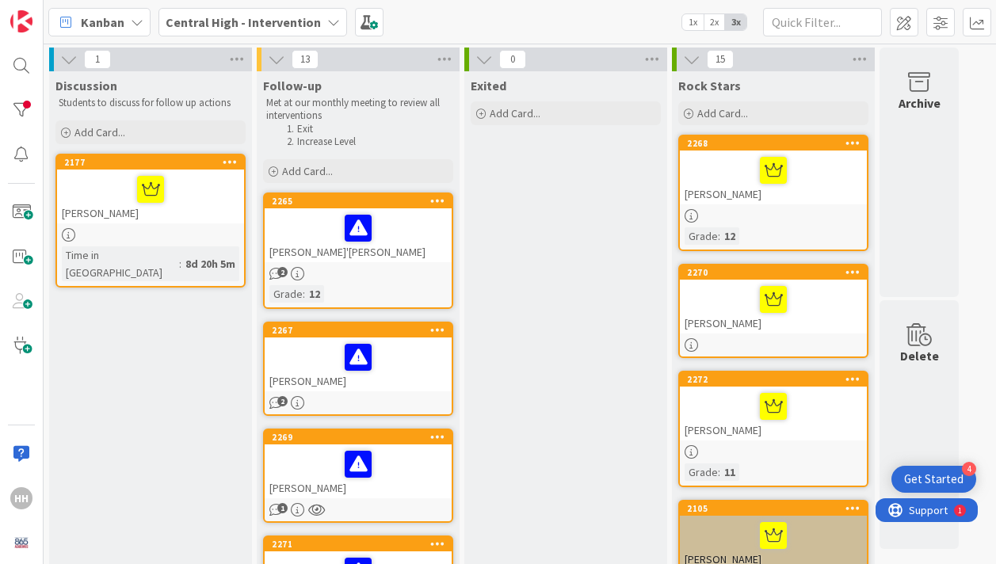
click at [387, 255] on div "[PERSON_NAME]'[PERSON_NAME]" at bounding box center [358, 235] width 187 height 54
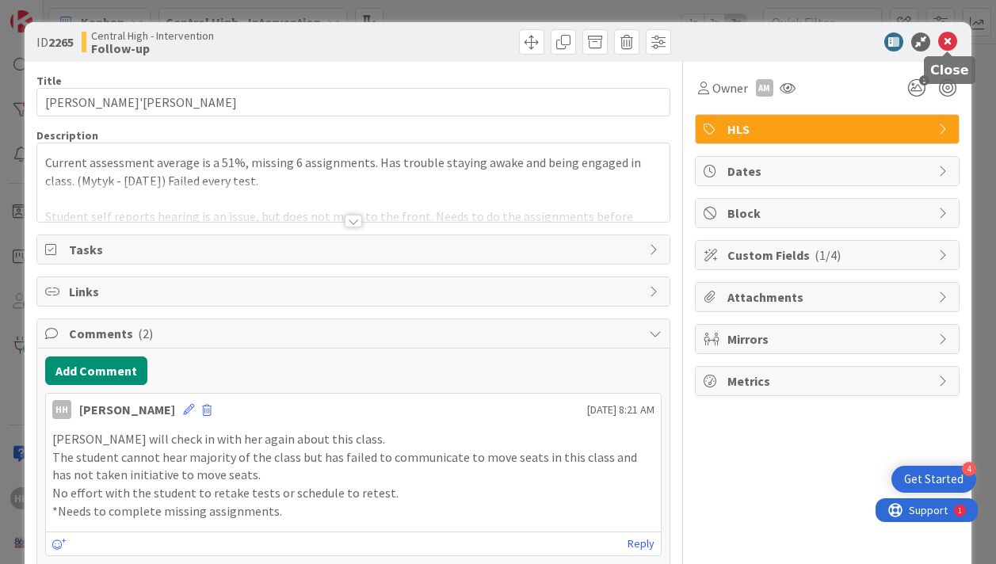
click at [947, 36] on icon at bounding box center [947, 41] width 19 height 19
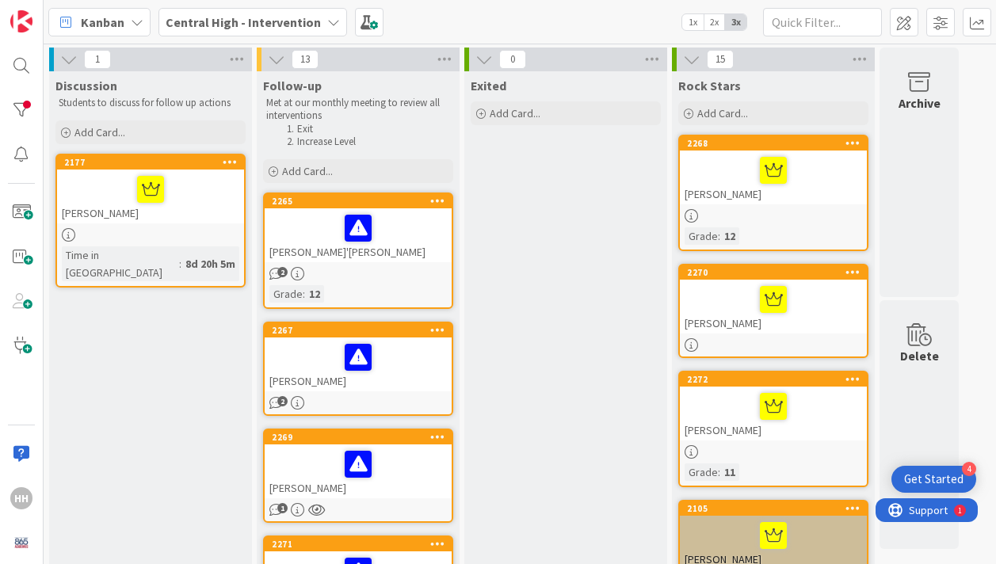
click at [204, 187] on div at bounding box center [151, 189] width 178 height 33
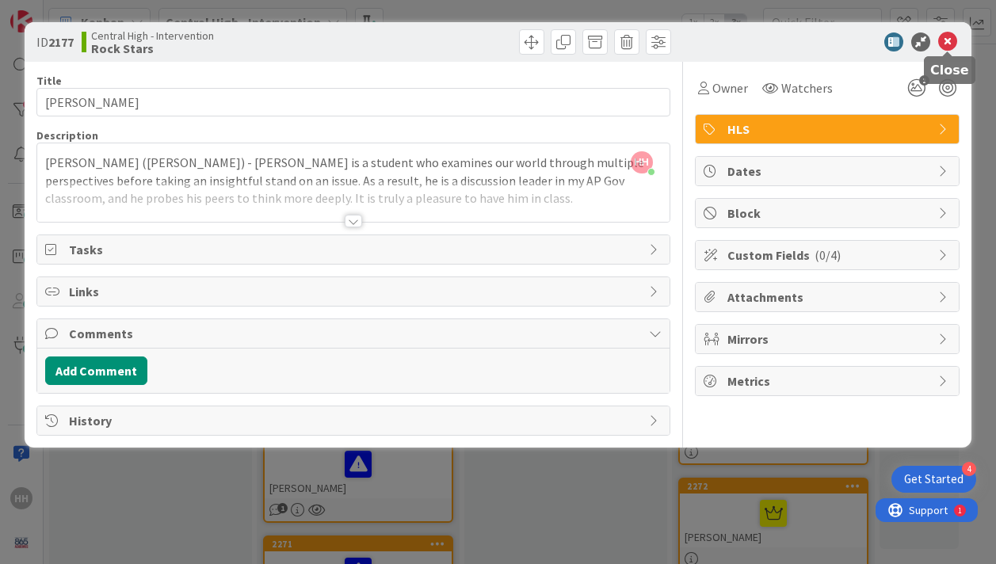
click at [947, 37] on icon at bounding box center [947, 41] width 19 height 19
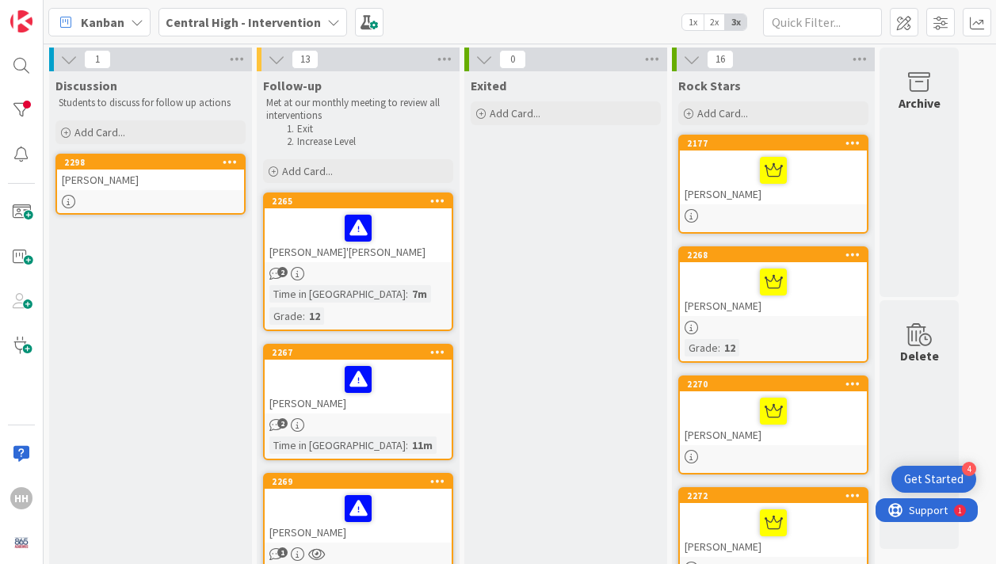
click at [194, 186] on div "[PERSON_NAME]" at bounding box center [150, 180] width 187 height 21
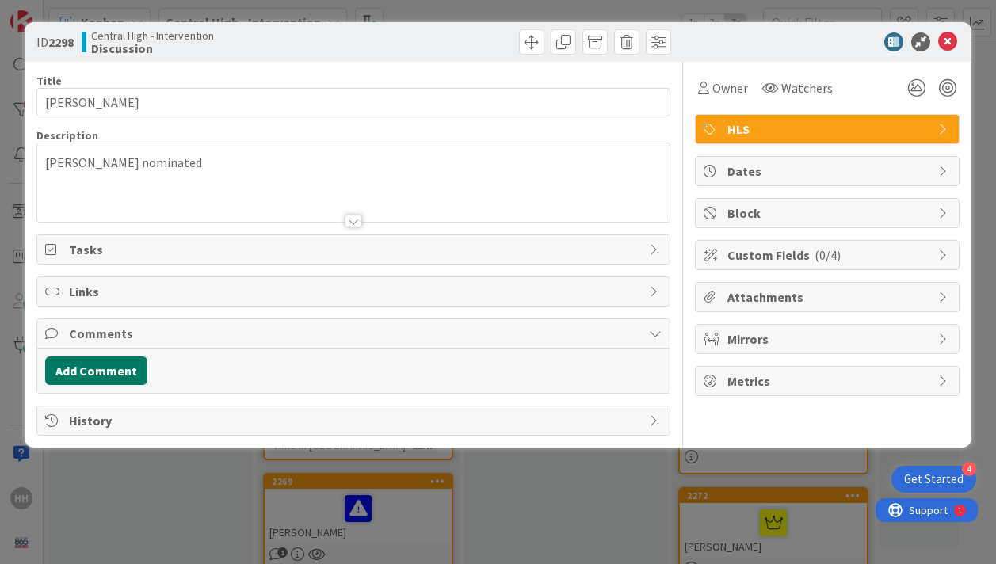
click at [109, 372] on button "Add Comment" at bounding box center [96, 371] width 102 height 29
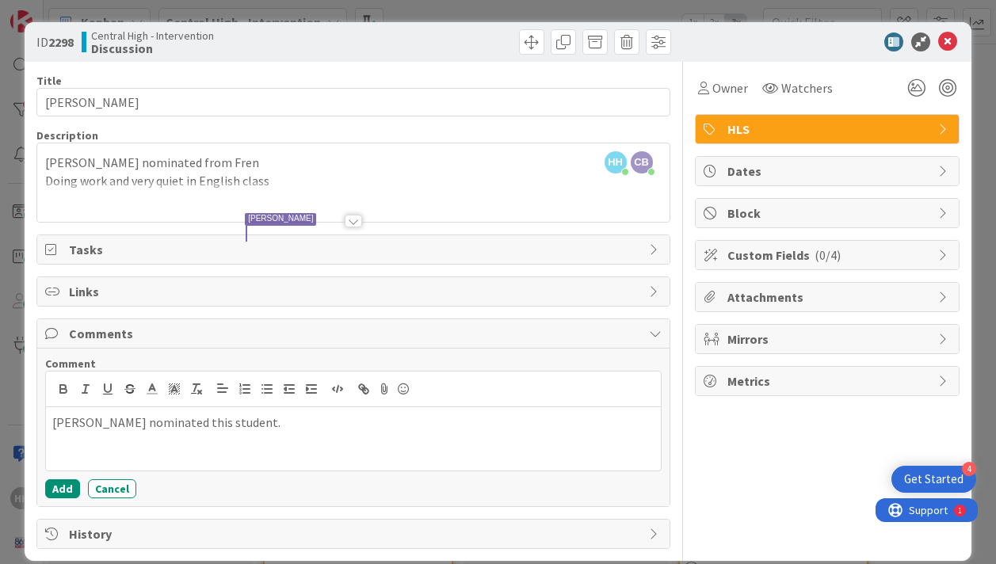
click at [73, 426] on p "[PERSON_NAME] nominated this student." at bounding box center [353, 423] width 602 height 18
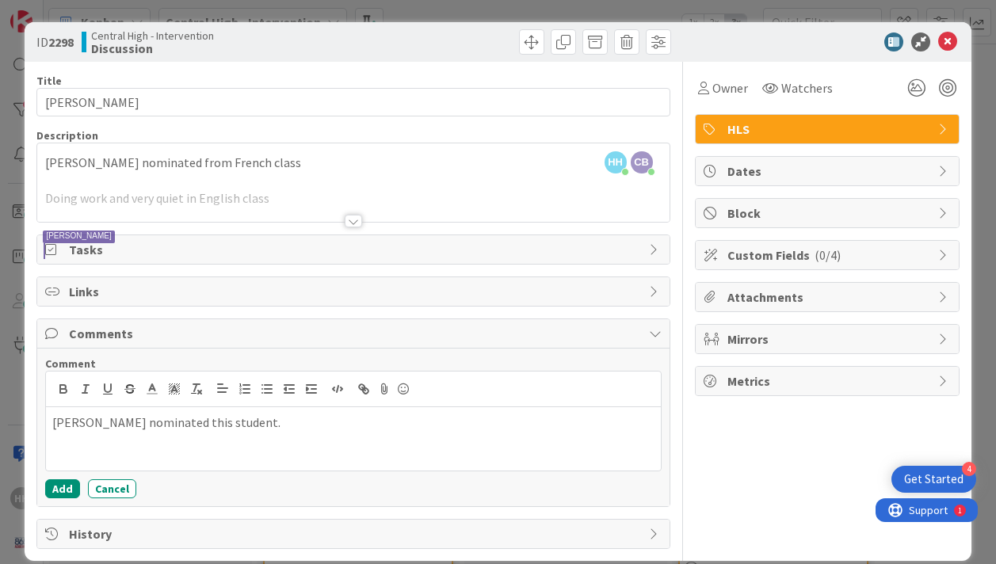
click at [239, 428] on p "[PERSON_NAME] nominated this student." at bounding box center [353, 423] width 602 height 18
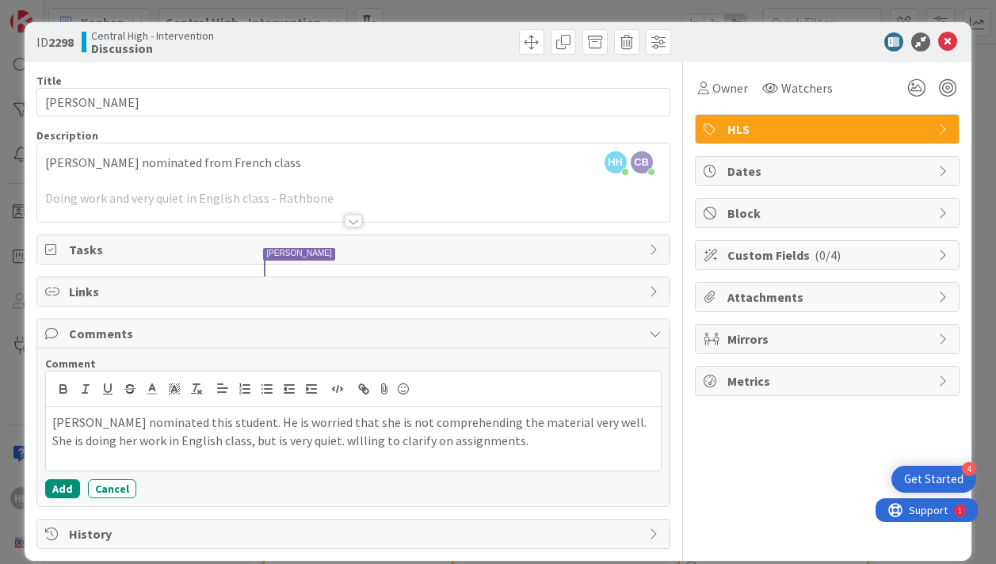
click at [285, 441] on p "[PERSON_NAME] nominated this student. He is worried that she is not comprehendi…" at bounding box center [353, 432] width 602 height 36
click at [372, 441] on p "[PERSON_NAME] nominated this student. He is worried that she is not comprehendi…" at bounding box center [353, 432] width 602 height 36
click at [545, 439] on p "[PERSON_NAME] nominated this student. He is worried that she is not comprehendi…" at bounding box center [353, 432] width 602 height 36
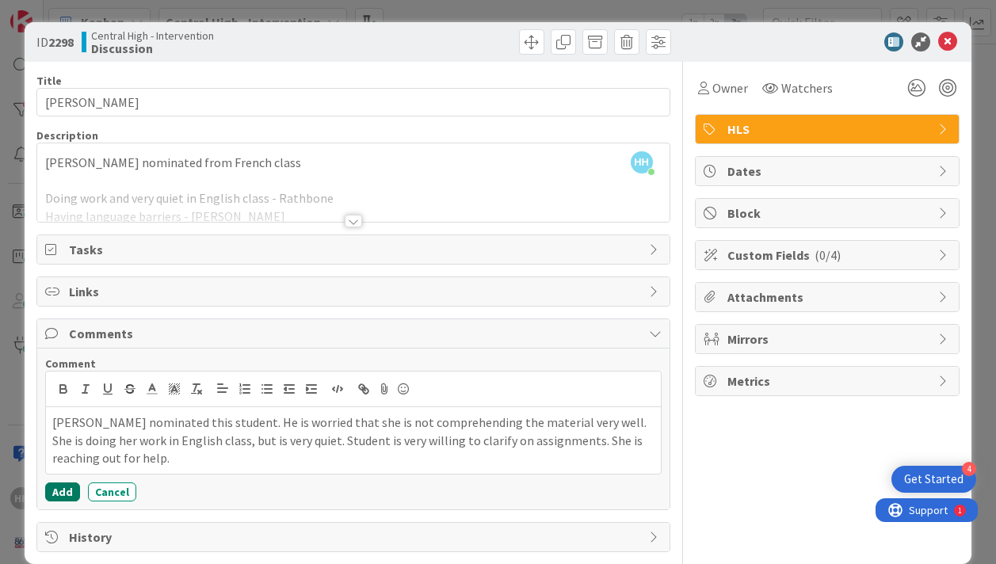
click at [59, 491] on button "Add" at bounding box center [62, 492] width 35 height 19
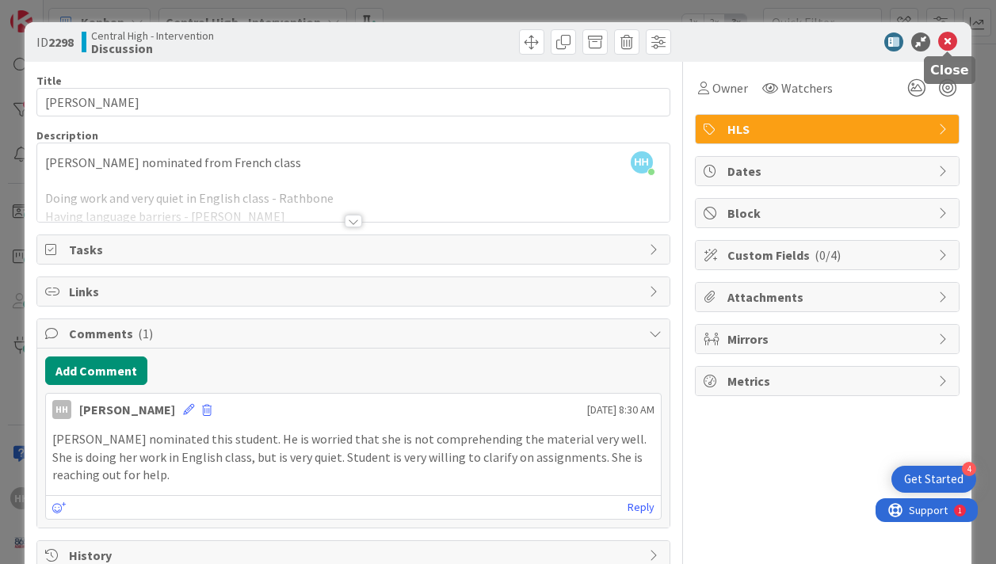
click at [953, 39] on icon at bounding box center [947, 41] width 19 height 19
